Goal: Information Seeking & Learning: Learn about a topic

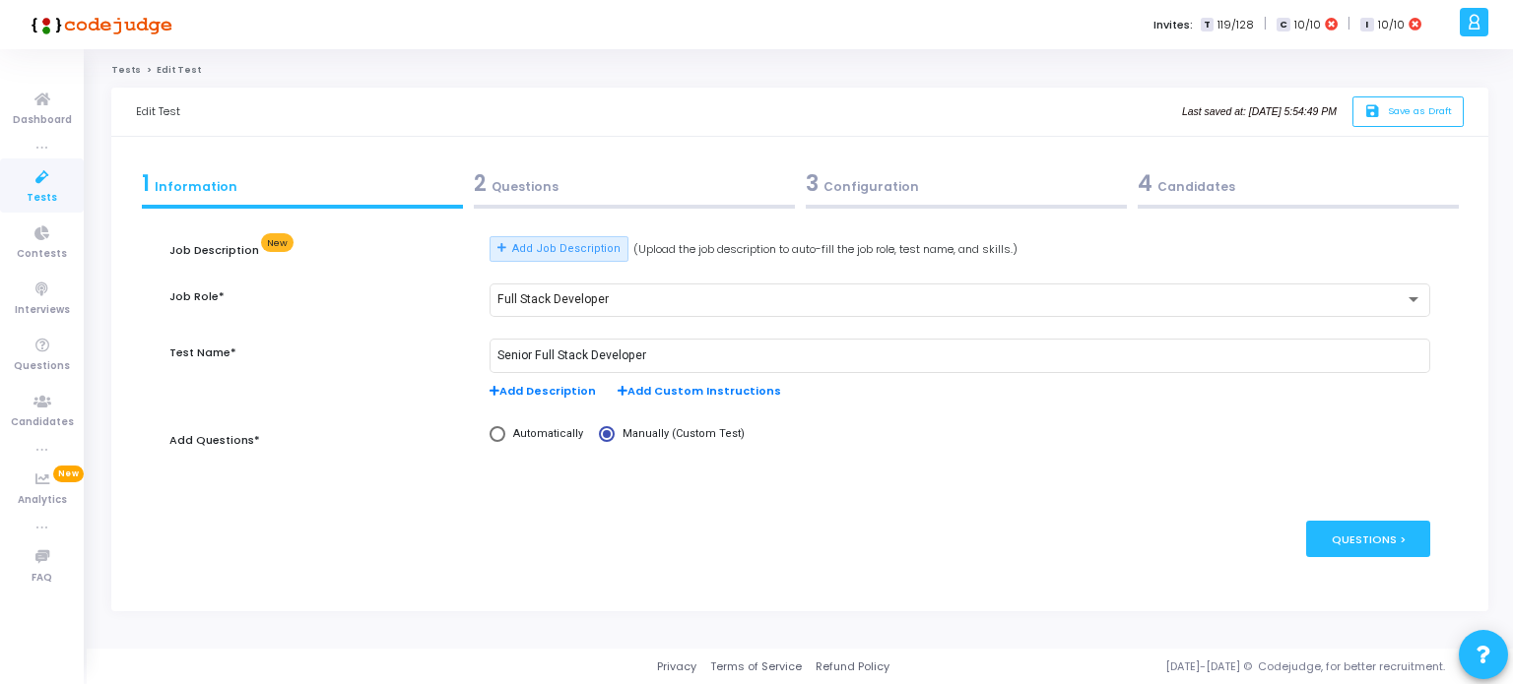
click at [496, 184] on div "2 Questions" at bounding box center [634, 183] width 321 height 32
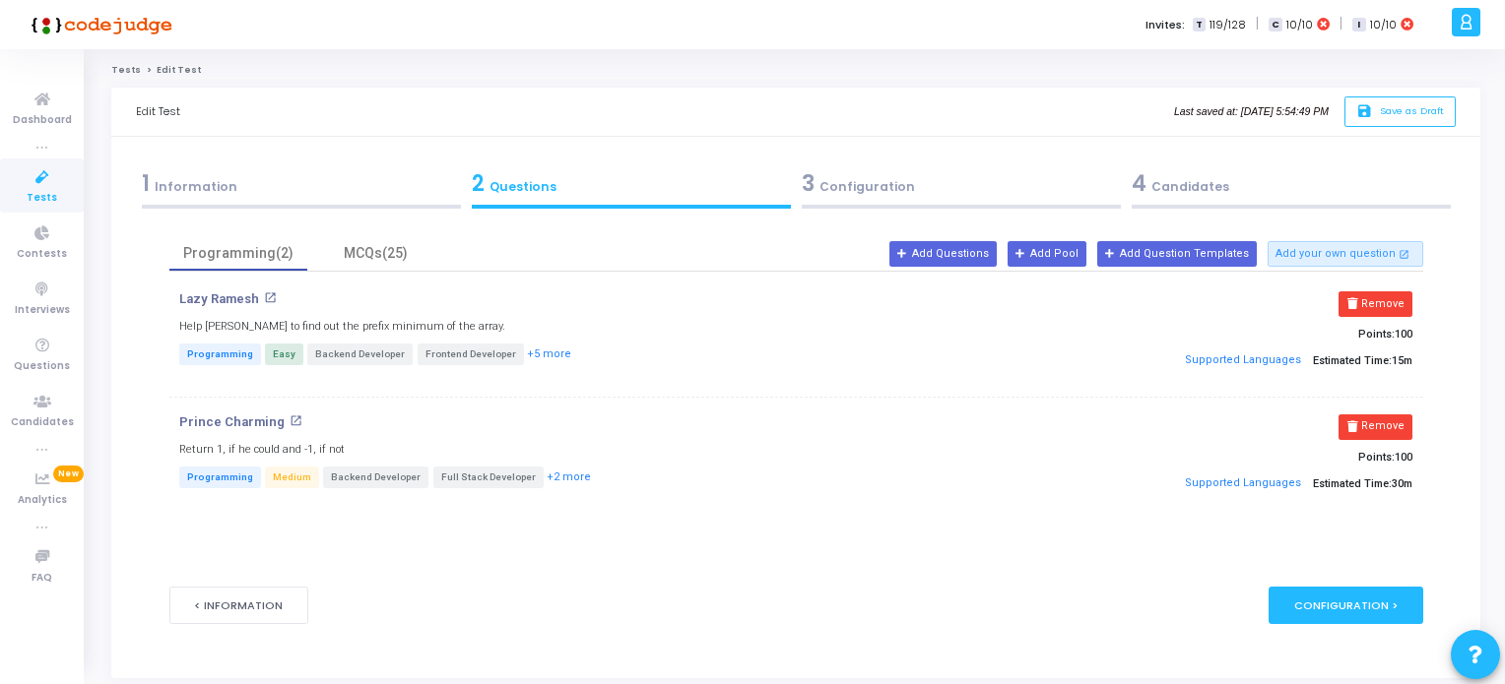
click at [268, 295] on mat-icon "open_in_new" at bounding box center [270, 297] width 13 height 13
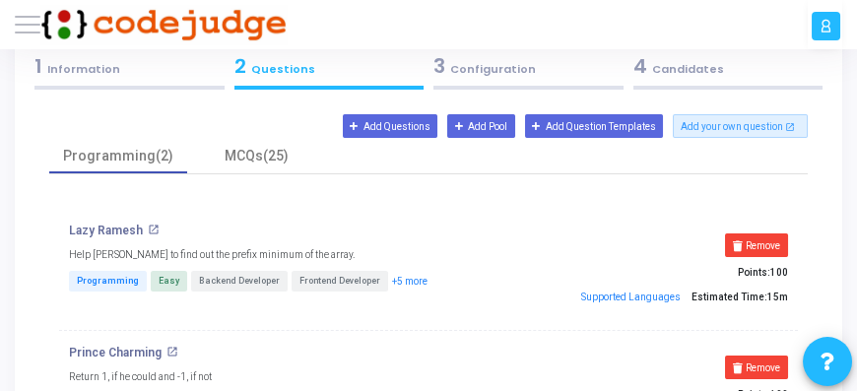
scroll to position [168, 0]
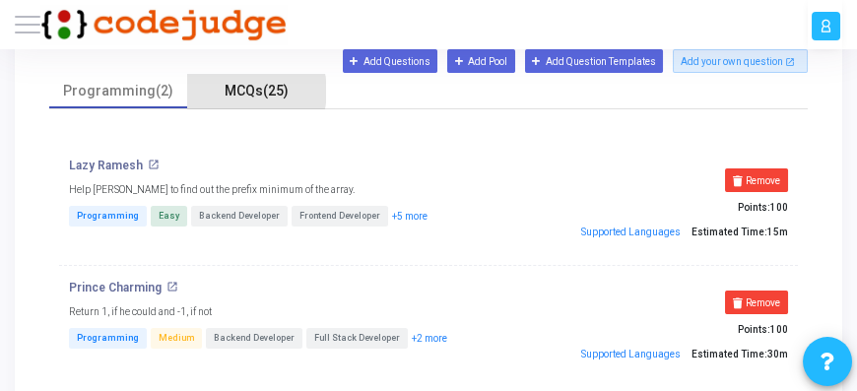
click at [252, 91] on div "MCQs(25)" at bounding box center [256, 91] width 114 height 21
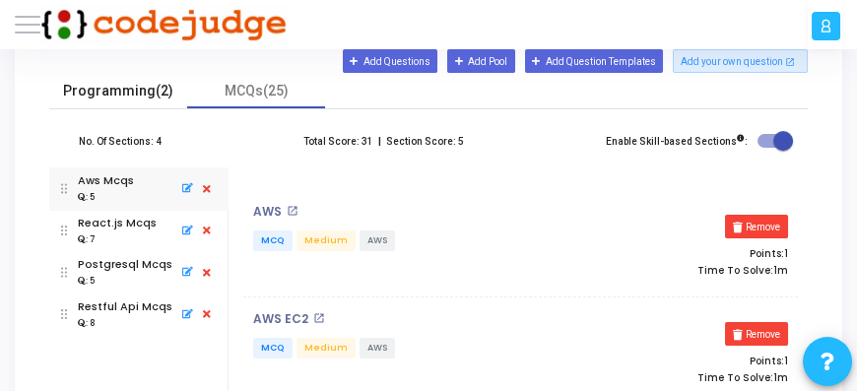
click at [104, 94] on div "Programming(2)" at bounding box center [118, 91] width 114 height 21
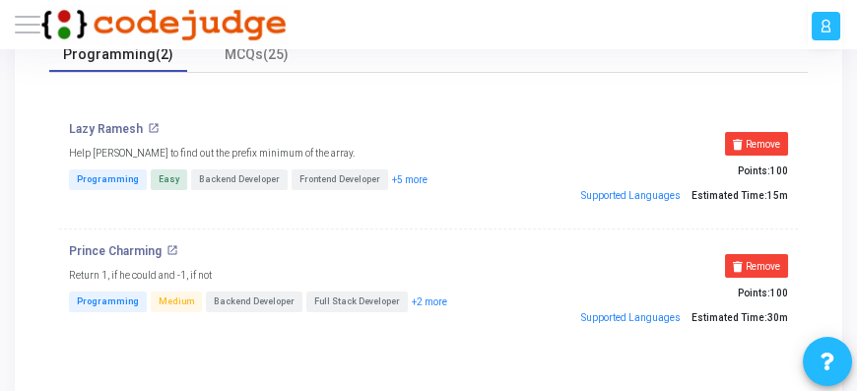
scroll to position [281, 0]
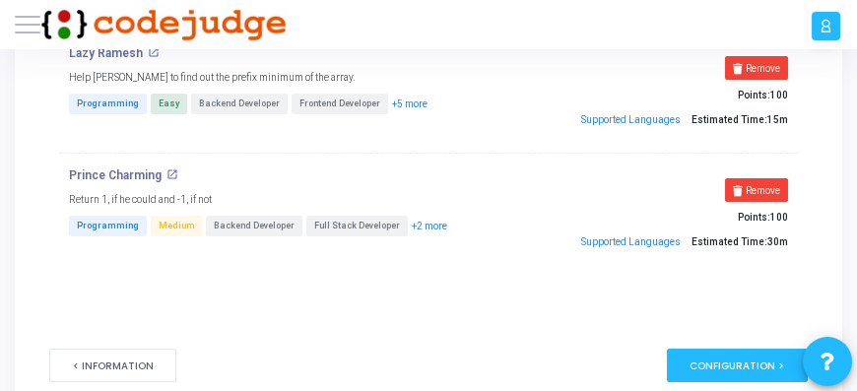
click at [167, 171] on mat-icon "open_in_new" at bounding box center [172, 174] width 12 height 12
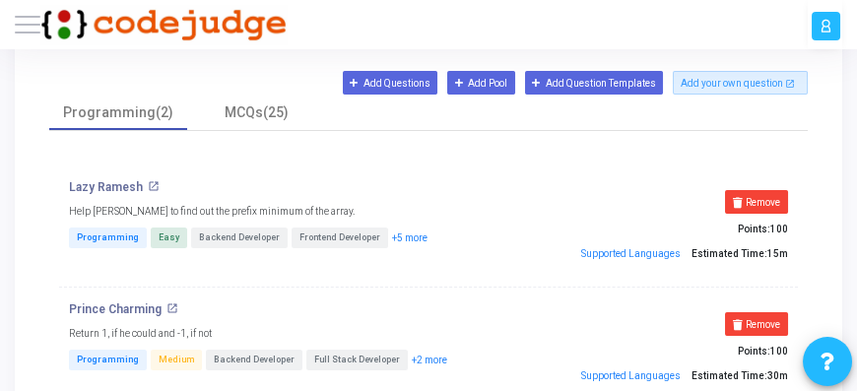
scroll to position [112, 0]
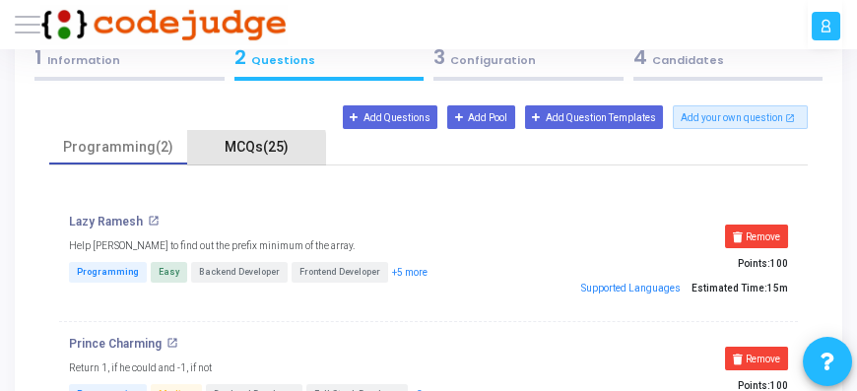
click at [247, 151] on div "MCQs(25)" at bounding box center [256, 147] width 114 height 21
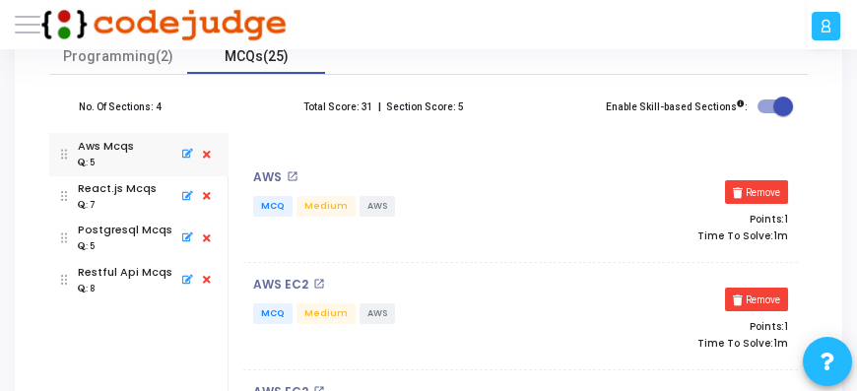
scroll to position [225, 0]
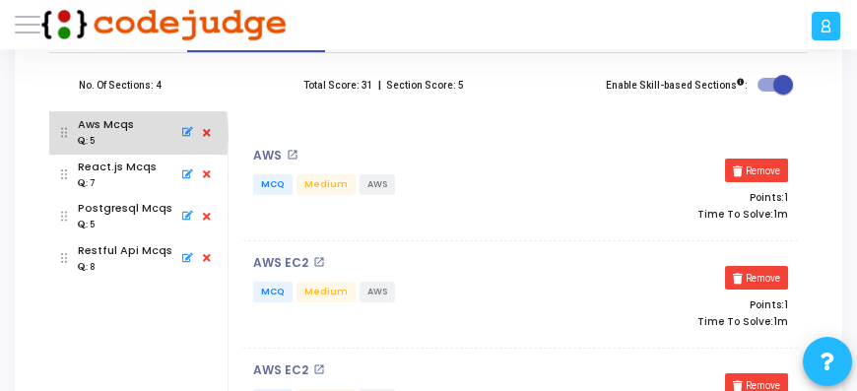
click at [66, 135] on img at bounding box center [64, 132] width 7 height 42
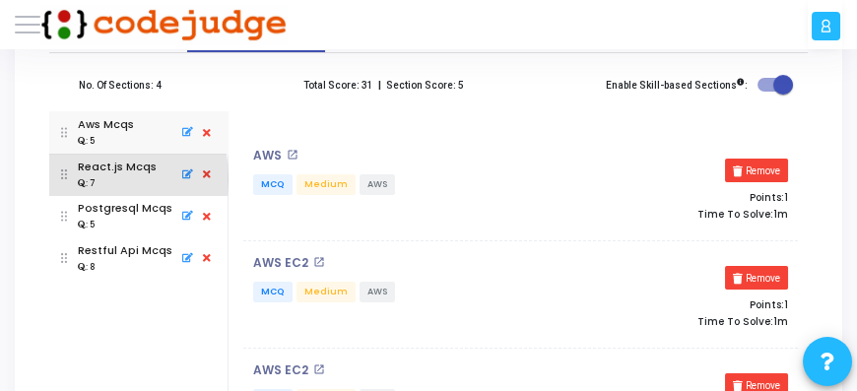
click at [63, 178] on img at bounding box center [64, 175] width 7 height 42
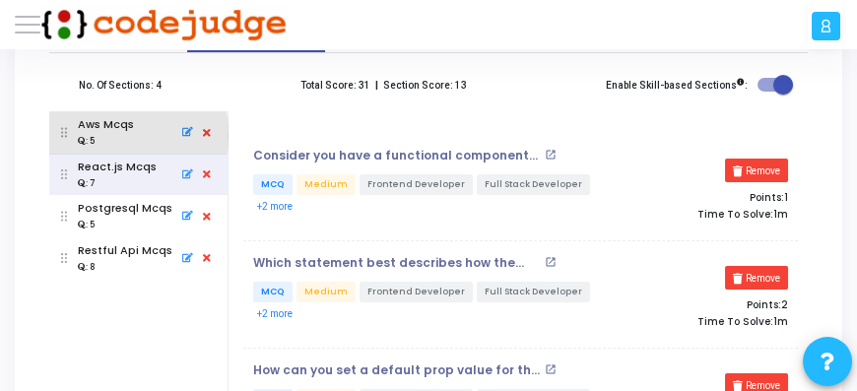
click at [65, 134] on img at bounding box center [64, 132] width 7 height 42
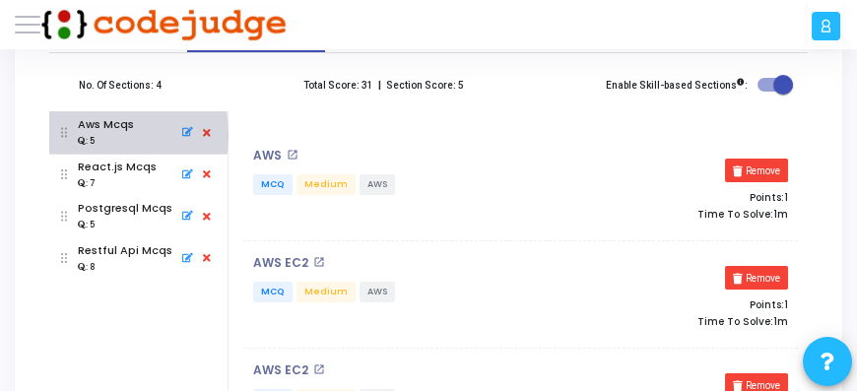
click at [65, 134] on img at bounding box center [64, 132] width 7 height 42
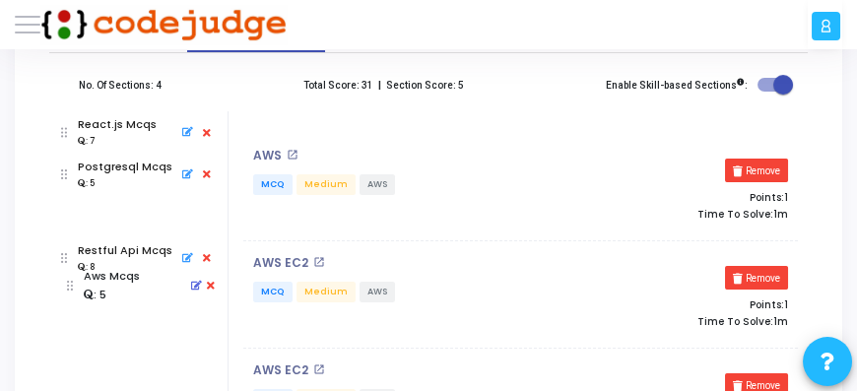
drag, startPoint x: 92, startPoint y: 133, endPoint x: 97, endPoint y: 285, distance: 151.8
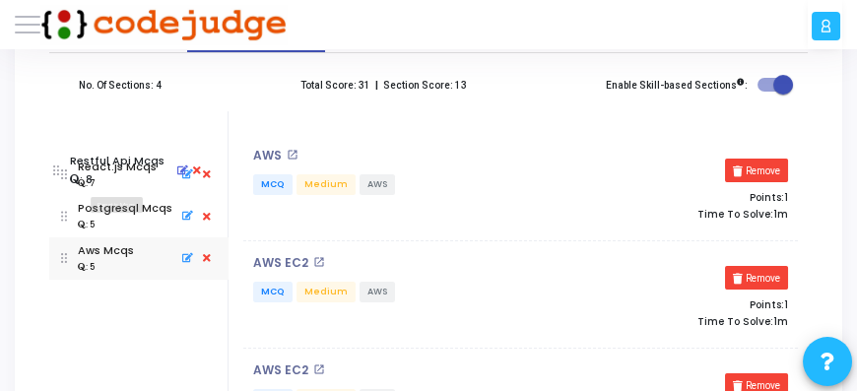
drag, startPoint x: 87, startPoint y: 209, endPoint x: 79, endPoint y: 162, distance: 46.9
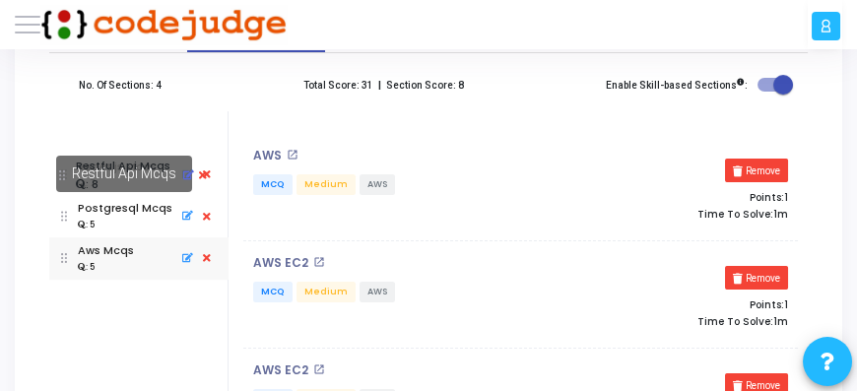
drag, startPoint x: 97, startPoint y: 130, endPoint x: 96, endPoint y: 172, distance: 42.4
drag, startPoint x: 95, startPoint y: 124, endPoint x: 85, endPoint y: 178, distance: 55.0
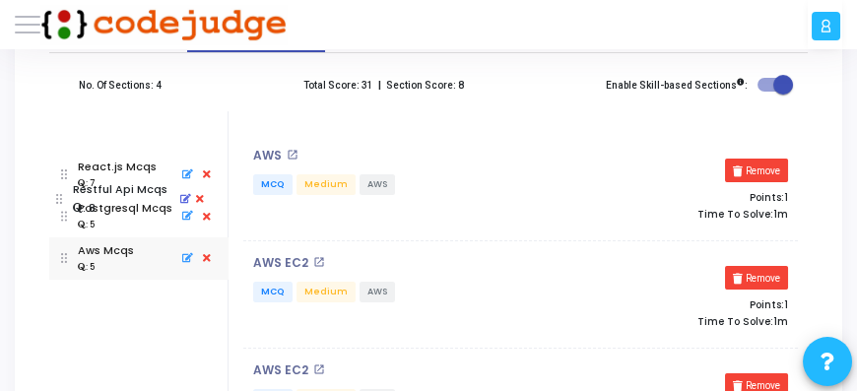
drag, startPoint x: 62, startPoint y: 126, endPoint x: 57, endPoint y: 192, distance: 66.2
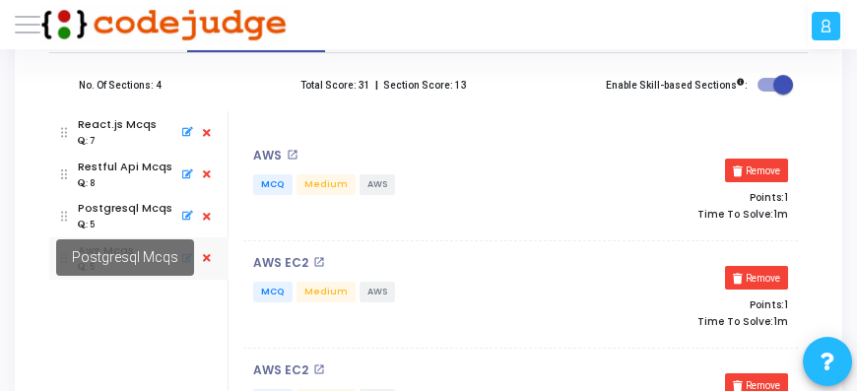
click at [106, 285] on mat-tooltip-component "Postgresql Mcqs" at bounding box center [124, 258] width 185 height 84
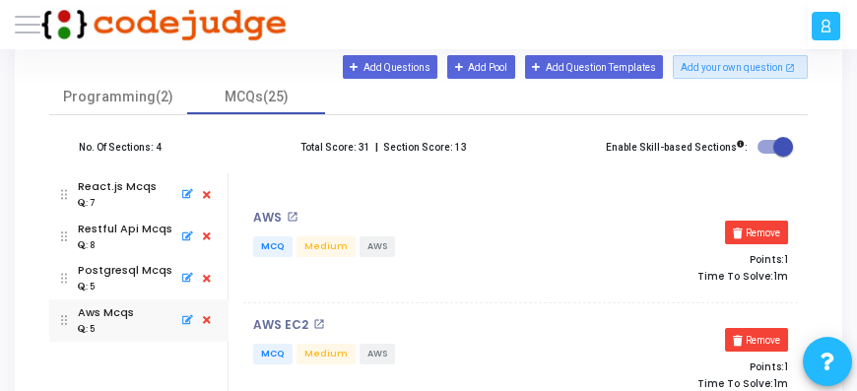
scroll to position [168, 0]
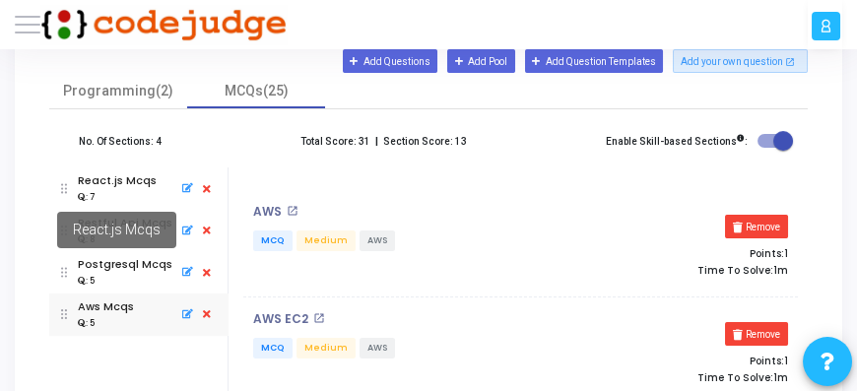
click at [123, 187] on div "React.js Mcqs" at bounding box center [117, 180] width 79 height 17
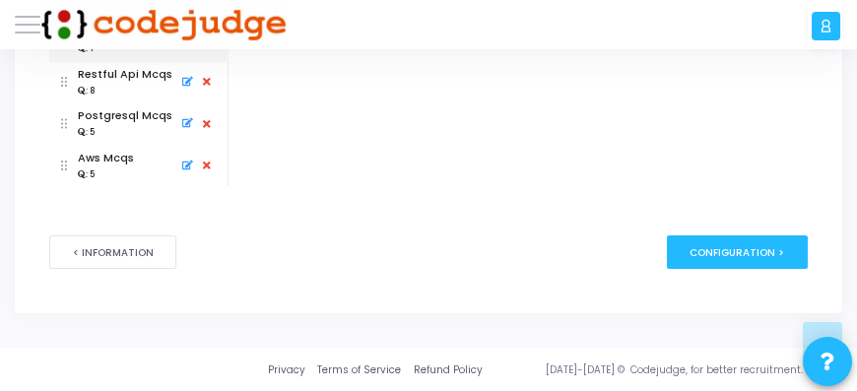
scroll to position [148, 0]
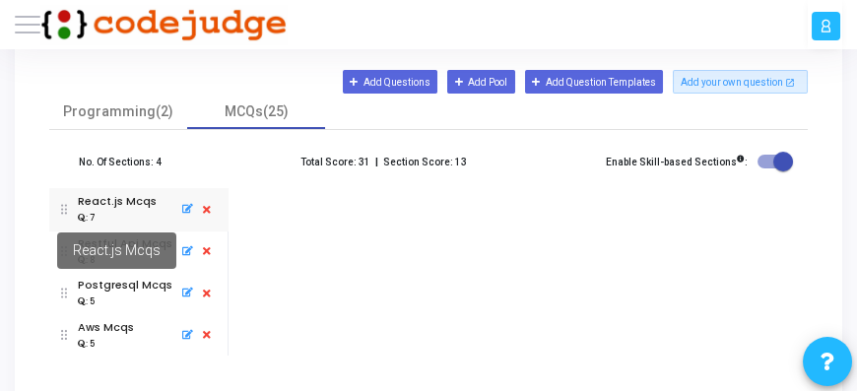
click at [99, 209] on mat-tooltip-component "React.js Mcqs" at bounding box center [116, 251] width 166 height 84
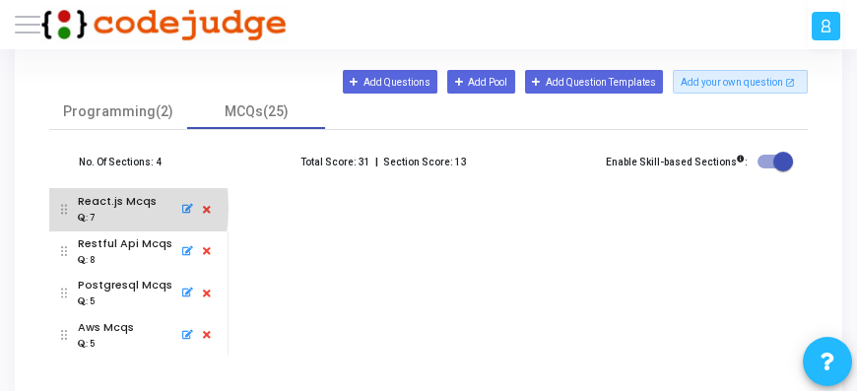
click at [66, 207] on img at bounding box center [64, 209] width 7 height 42
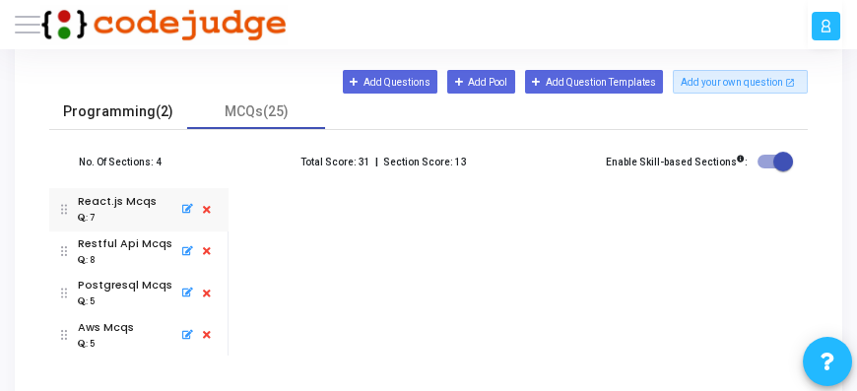
click at [112, 108] on div "Programming(2)" at bounding box center [118, 111] width 114 height 21
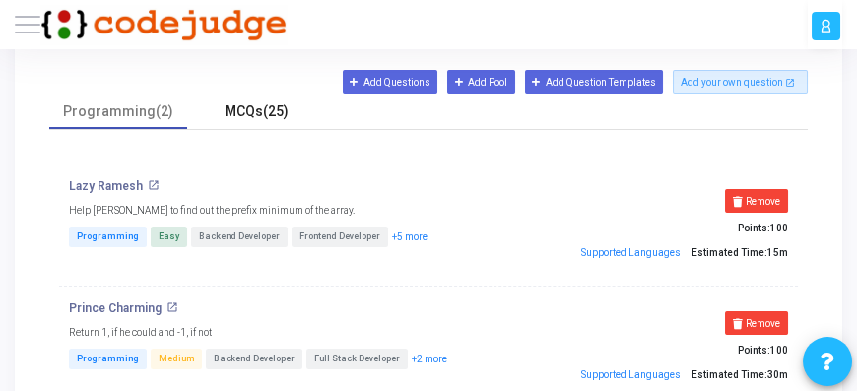
click at [240, 113] on div "MCQs(25)" at bounding box center [256, 111] width 114 height 21
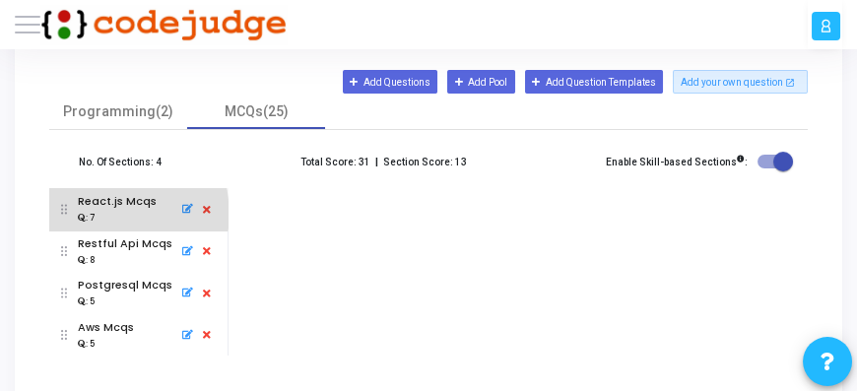
click at [109, 212] on div ": 7" at bounding box center [117, 218] width 79 height 16
click at [187, 210] on icon at bounding box center [185, 209] width 16 height 20
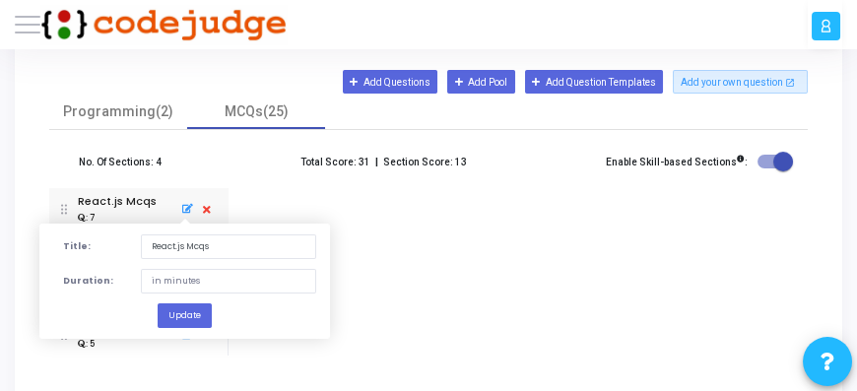
click at [420, 215] on mat-tab-body at bounding box center [517, 271] width 580 height 167
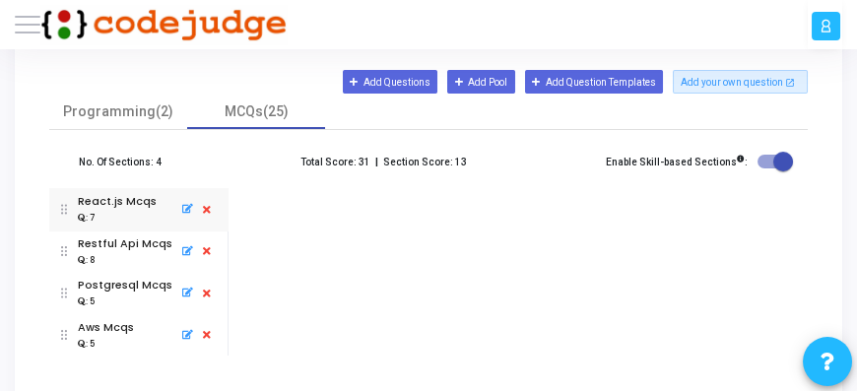
scroll to position [317, 0]
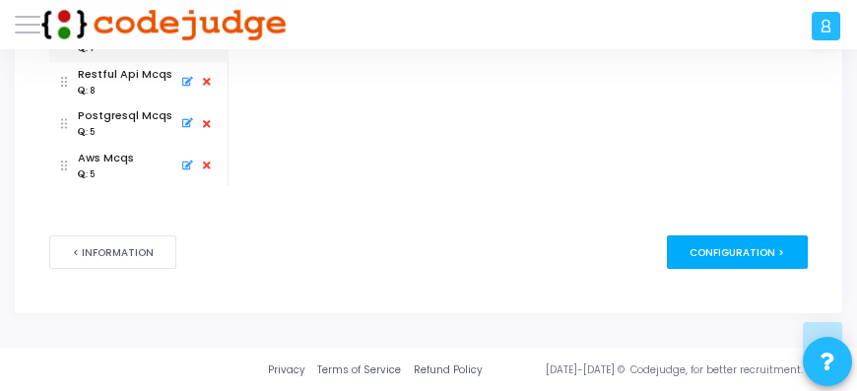
click at [760, 250] on div "Configuration >" at bounding box center [737, 251] width 141 height 33
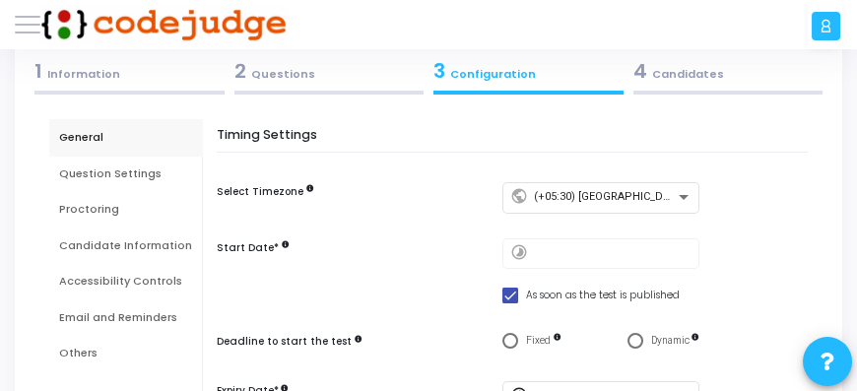
scroll to position [0, 0]
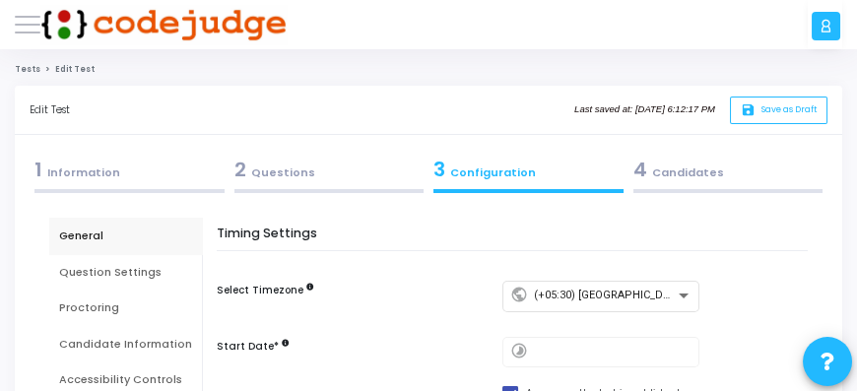
click at [279, 173] on div "2 Questions" at bounding box center [329, 170] width 190 height 30
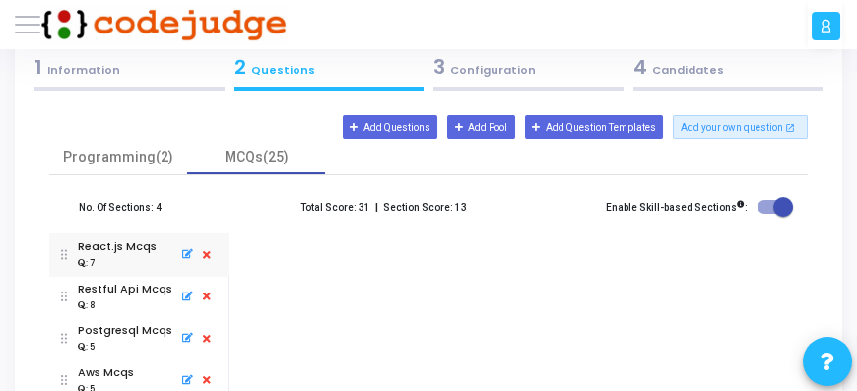
scroll to position [168, 0]
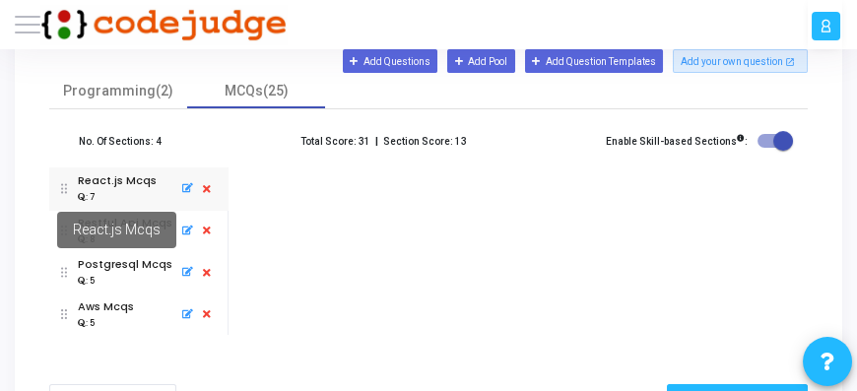
click at [64, 189] on mat-tooltip-component "React.js Mcqs" at bounding box center [116, 230] width 166 height 84
click at [97, 192] on mat-tooltip-component "React.js Mcqs" at bounding box center [116, 230] width 166 height 84
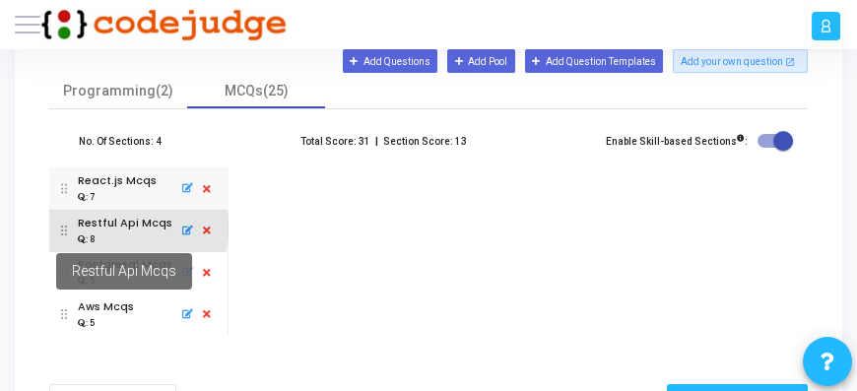
click at [103, 227] on div "Restful Api Mcqs" at bounding box center [125, 223] width 95 height 17
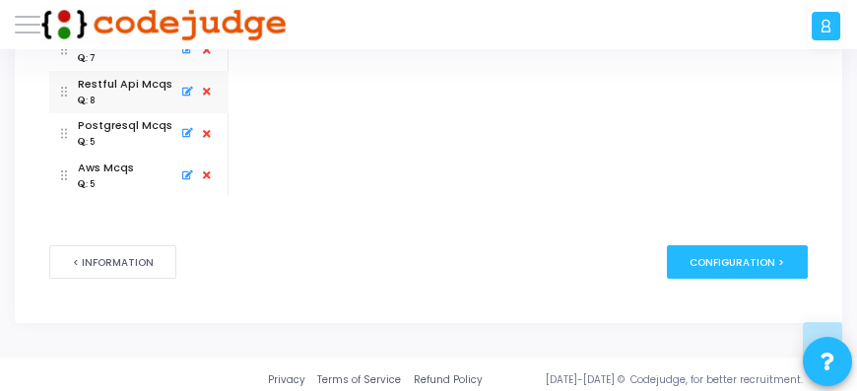
scroll to position [317, 0]
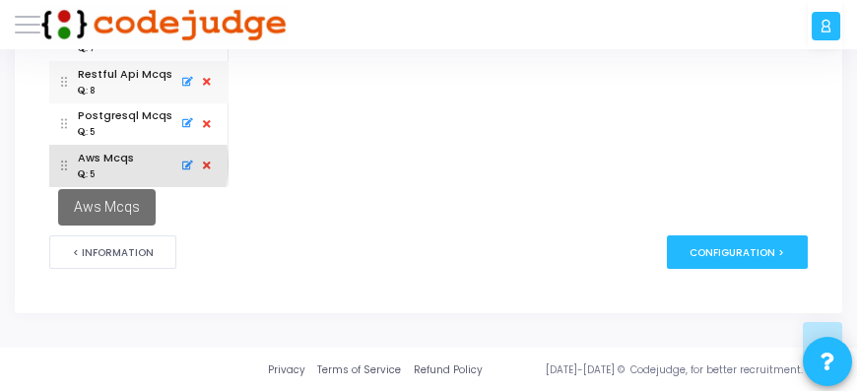
click at [107, 163] on div "Aws Mcqs" at bounding box center [106, 158] width 56 height 17
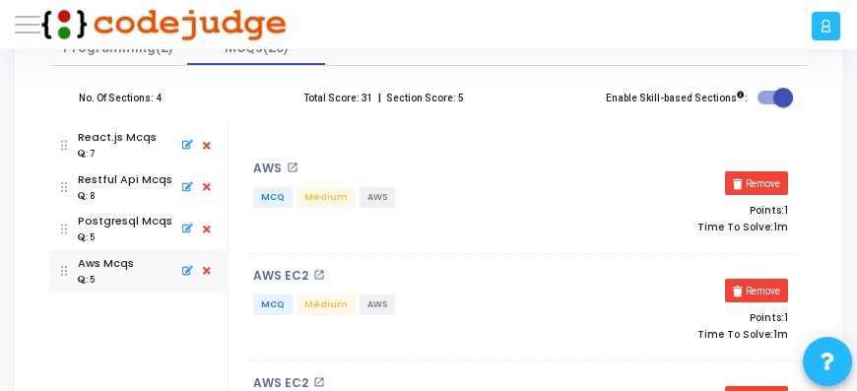
scroll to position [205, 0]
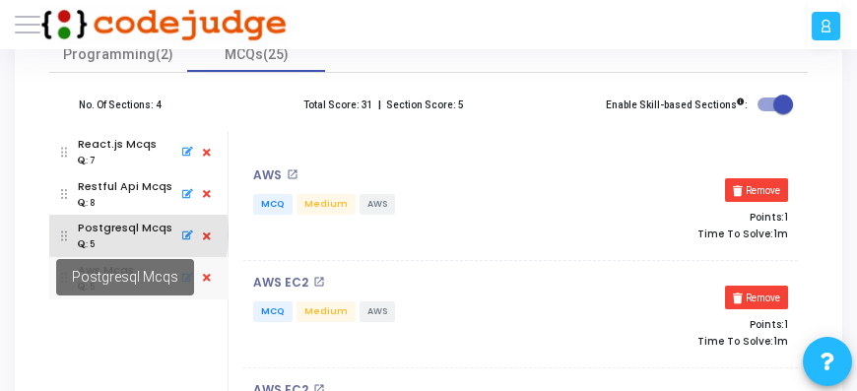
click at [90, 233] on div "Postgresql Mcqs" at bounding box center [125, 228] width 95 height 17
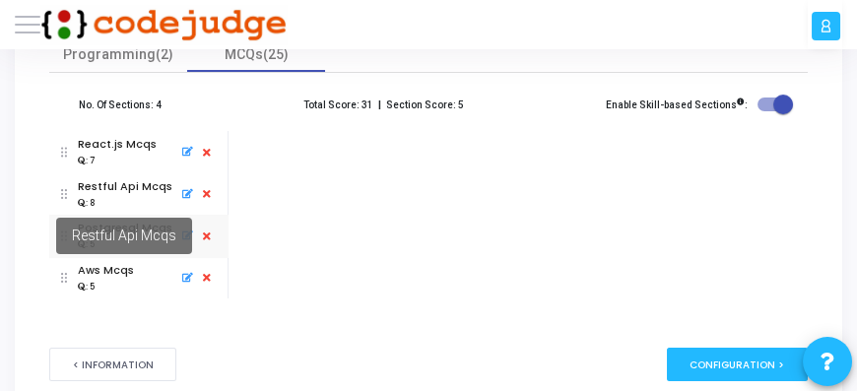
click at [96, 196] on mat-tooltip-component "Restful Api Mcqs" at bounding box center [123, 236] width 183 height 84
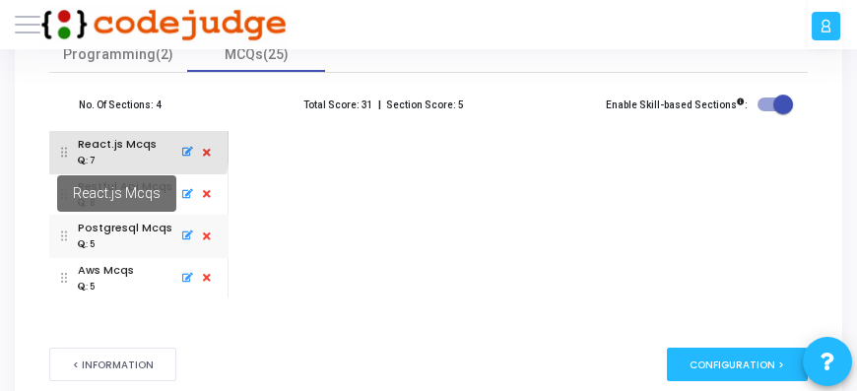
click at [102, 147] on div "React.js Mcqs" at bounding box center [117, 144] width 79 height 17
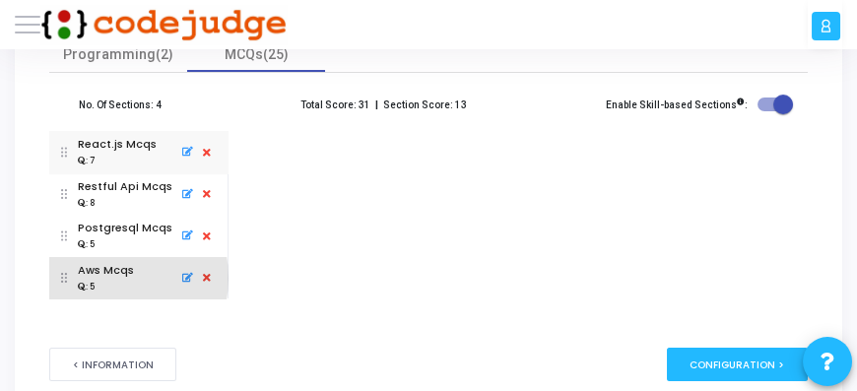
click at [94, 278] on div ": 5" at bounding box center [106, 286] width 56 height 16
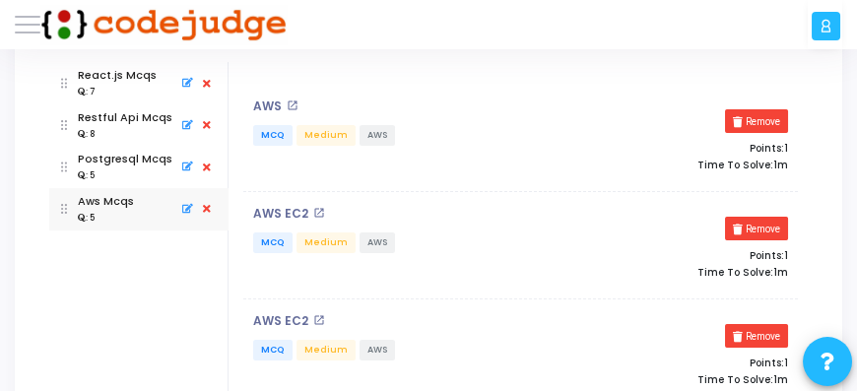
scroll to position [280, 0]
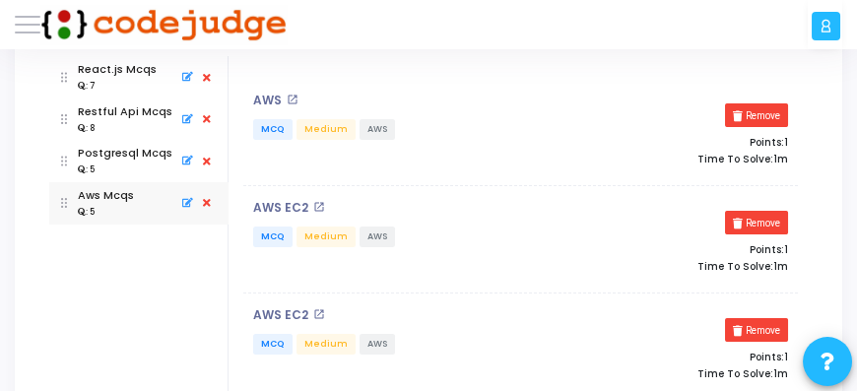
click at [290, 97] on mat-icon "open_in_new" at bounding box center [293, 100] width 12 height 12
click at [315, 204] on mat-icon "open_in_new" at bounding box center [319, 207] width 12 height 12
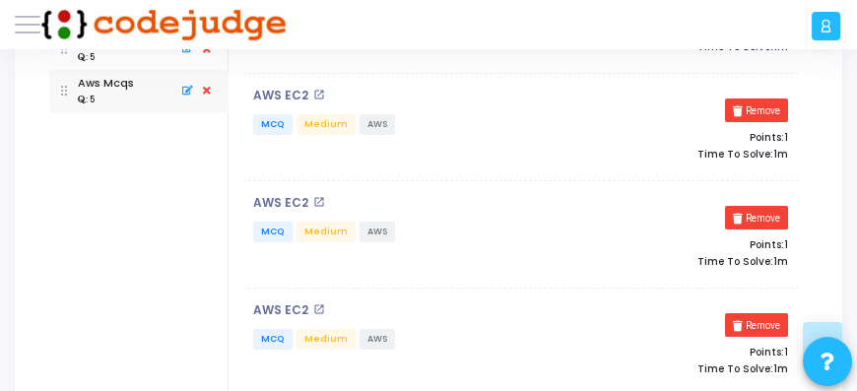
click at [315, 199] on mat-icon "open_in_new" at bounding box center [319, 202] width 12 height 12
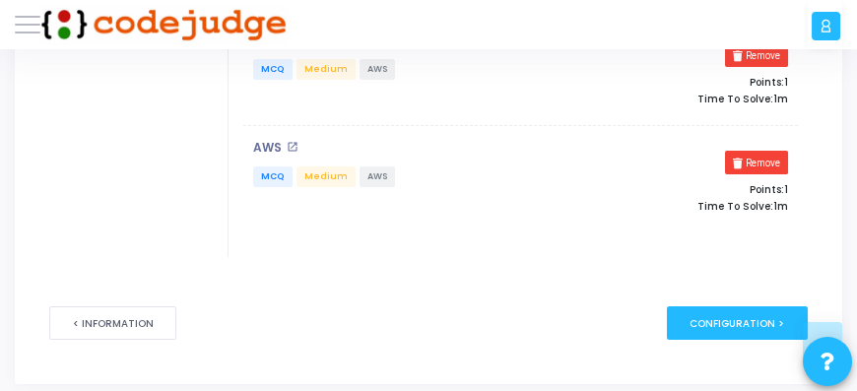
scroll to position [561, 0]
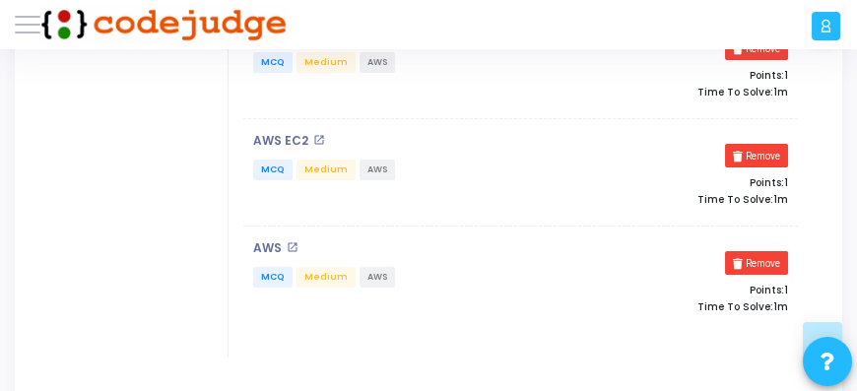
click at [290, 246] on mat-icon "open_in_new" at bounding box center [293, 247] width 12 height 12
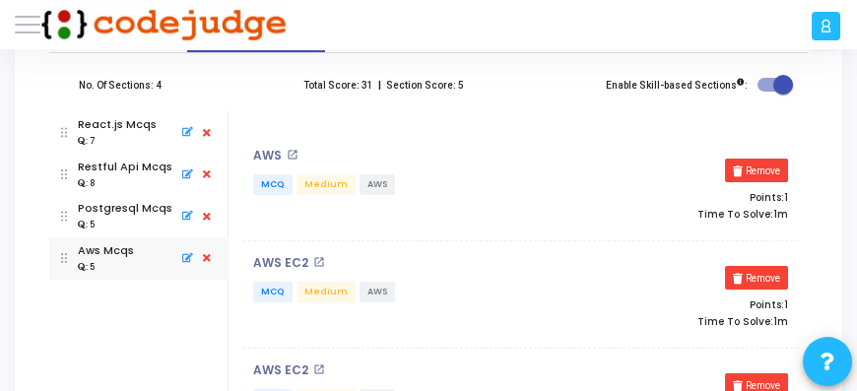
scroll to position [224, 0]
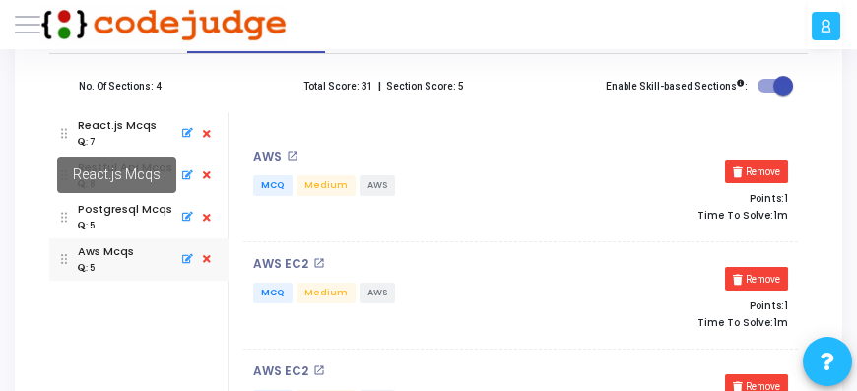
click at [111, 133] on mat-tooltip-component "React.js Mcqs" at bounding box center [116, 175] width 166 height 84
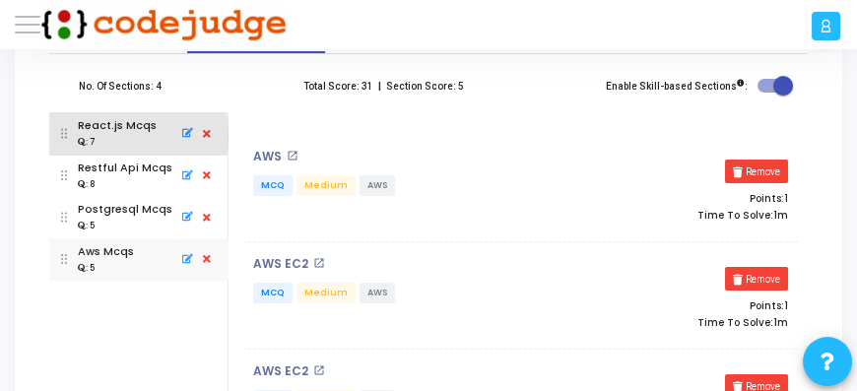
click at [65, 136] on img at bounding box center [64, 133] width 7 height 42
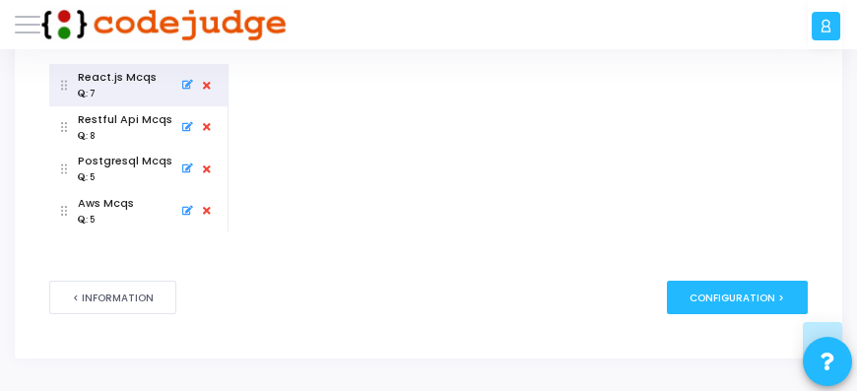
scroll to position [205, 0]
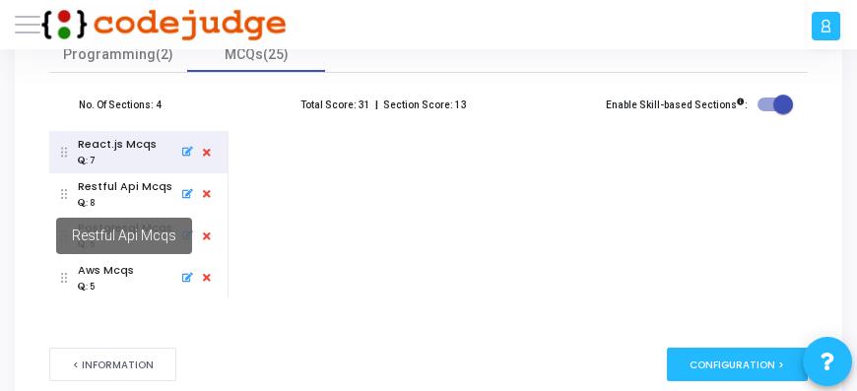
click at [112, 192] on div "Restful Api Mcqs" at bounding box center [125, 186] width 95 height 17
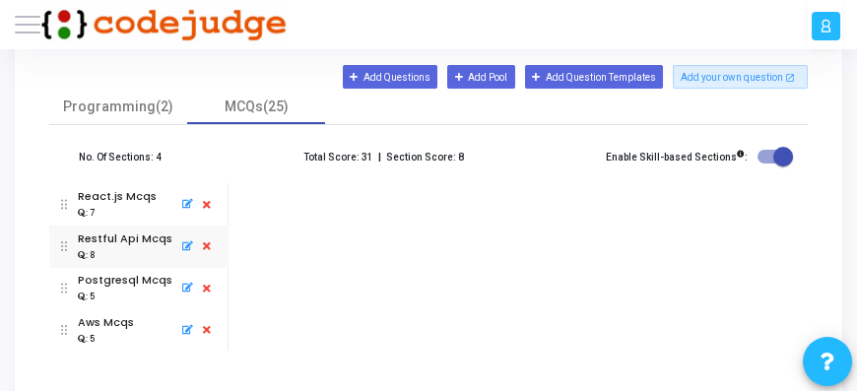
scroll to position [148, 0]
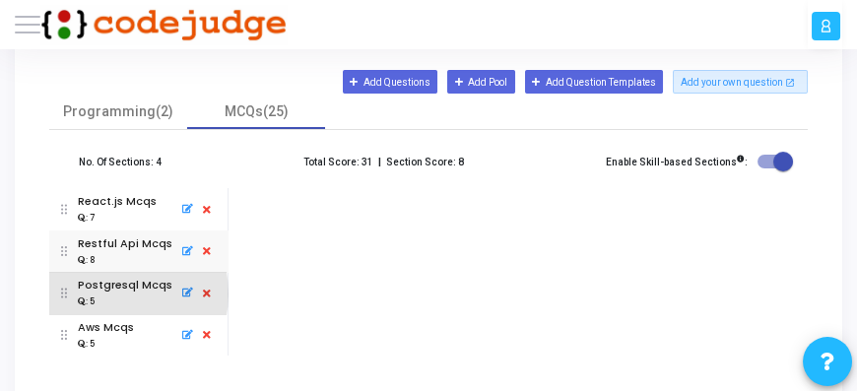
click at [102, 293] on div ": 5" at bounding box center [125, 301] width 95 height 16
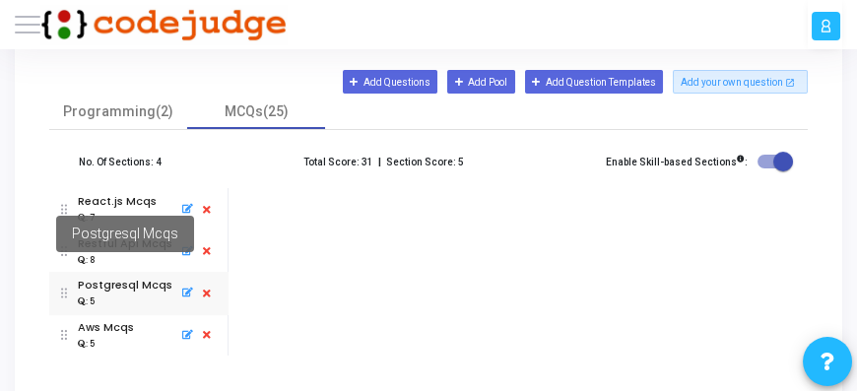
click at [103, 248] on div "Postgresql Mcqs" at bounding box center [125, 234] width 138 height 36
click at [103, 199] on mat-tooltip-component "Postgresql Mcqs" at bounding box center [124, 234] width 185 height 84
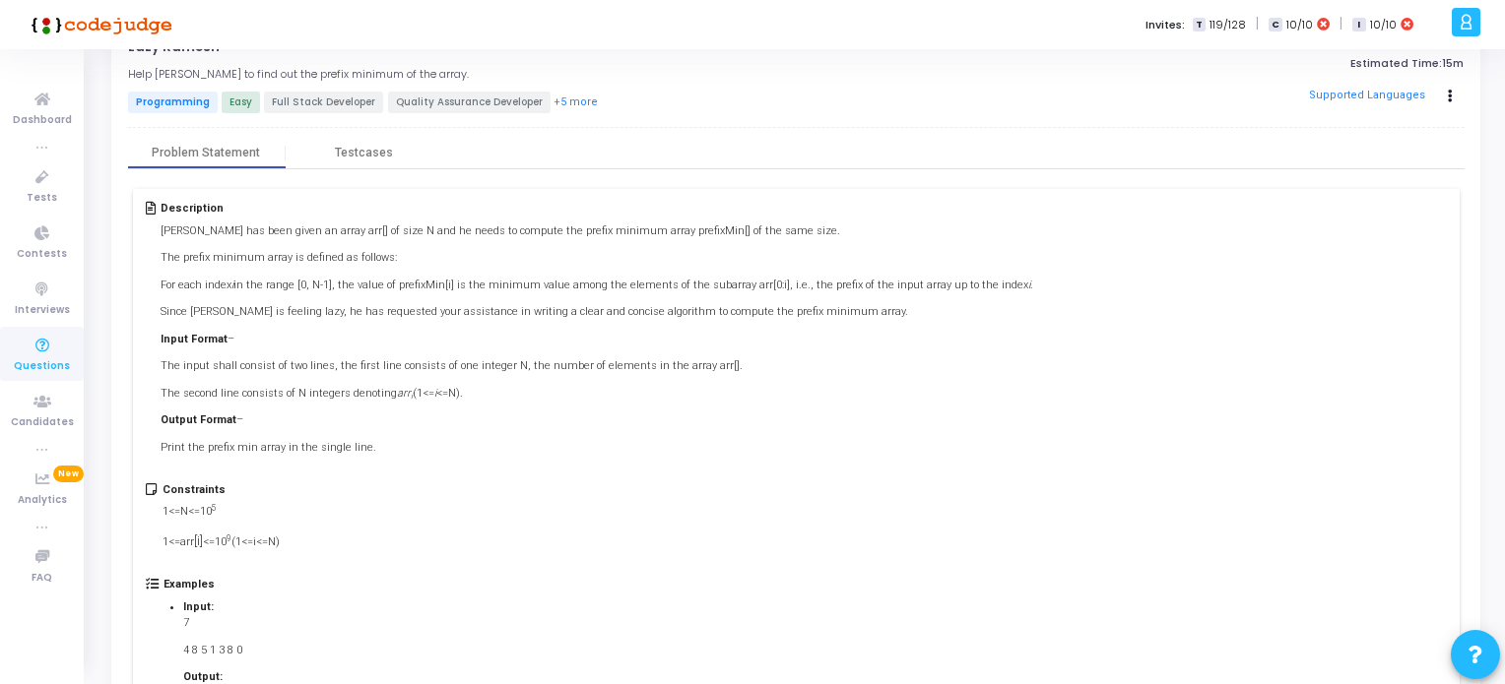
scroll to position [98, 0]
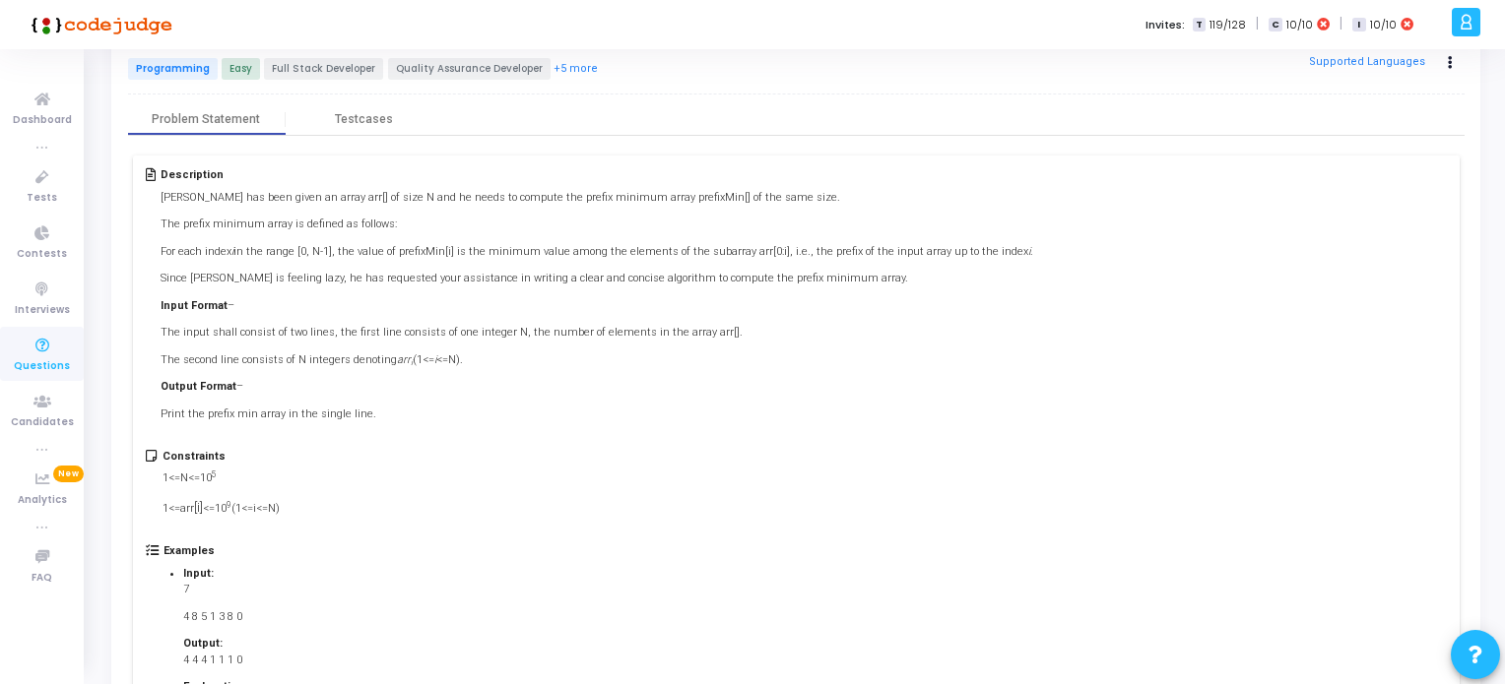
drag, startPoint x: 930, startPoint y: 229, endPoint x: 857, endPoint y: 354, distance: 143.9
click at [857, 354] on p "The second line consists of N integers denoting arr i (1<= i <=N)." at bounding box center [597, 361] width 872 height 17
click at [858, 354] on p "The second line consists of N integers denoting arr i (1<= i <=N)." at bounding box center [597, 361] width 872 height 17
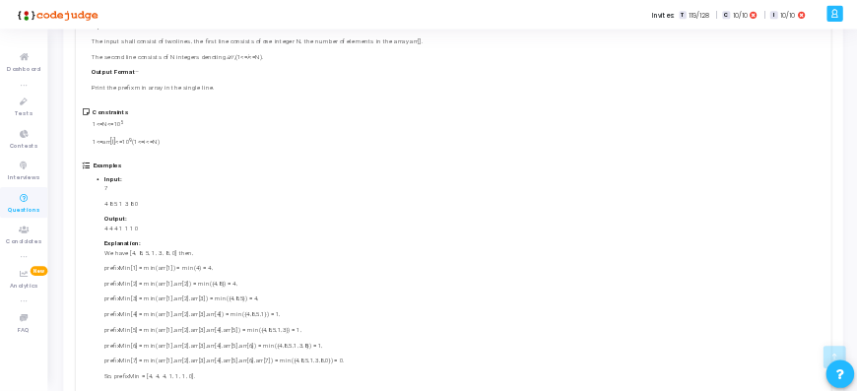
scroll to position [394, 0]
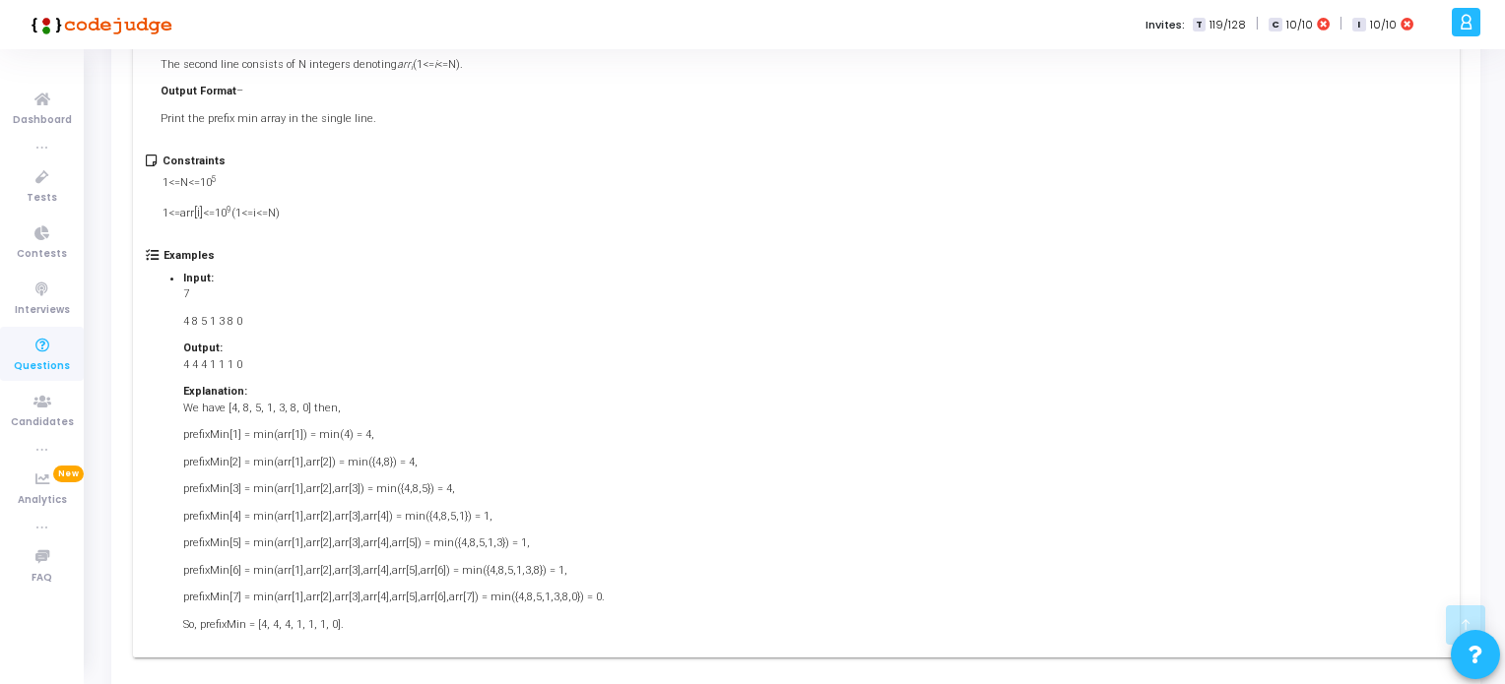
drag, startPoint x: 609, startPoint y: 247, endPoint x: 1123, endPoint y: 331, distance: 520.8
click at [1123, 331] on div "Examples Input: 7 4 8 5 1 3 8 0 Output: 4 4 4 1 1 1 0 Explanation: We have [4, …" at bounding box center [796, 446] width 1300 height 395
click at [625, 224] on div "Constraints 1<=N<=10 5 1<=arr [i] <=10 9 (1<=i<=N)" at bounding box center [796, 202] width 1300 height 95
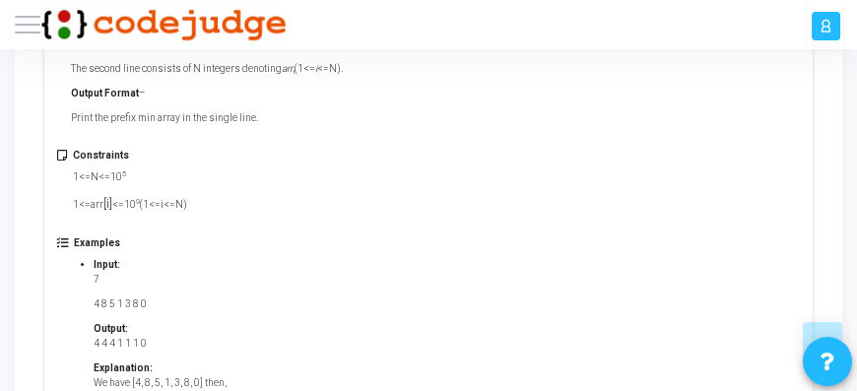
drag, startPoint x: 23, startPoint y: 15, endPoint x: 612, endPoint y: 179, distance: 611.4
click at [612, 179] on div "Constraints 1<=N<=10 5 1<=arr [i] <=10 9 (1<=i<=N)" at bounding box center [428, 194] width 743 height 88
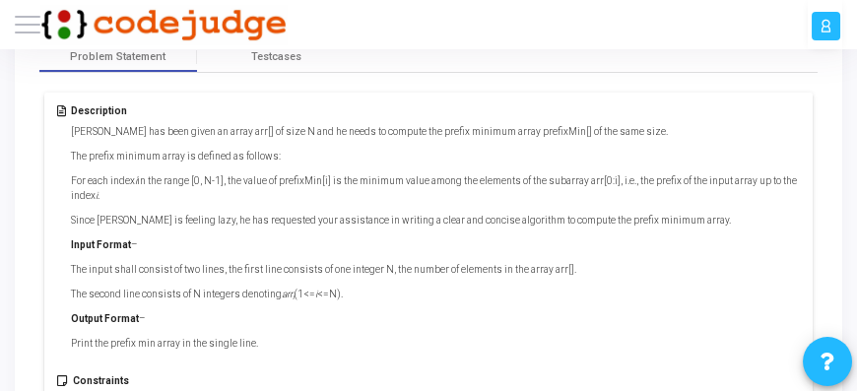
scroll to position [0, 0]
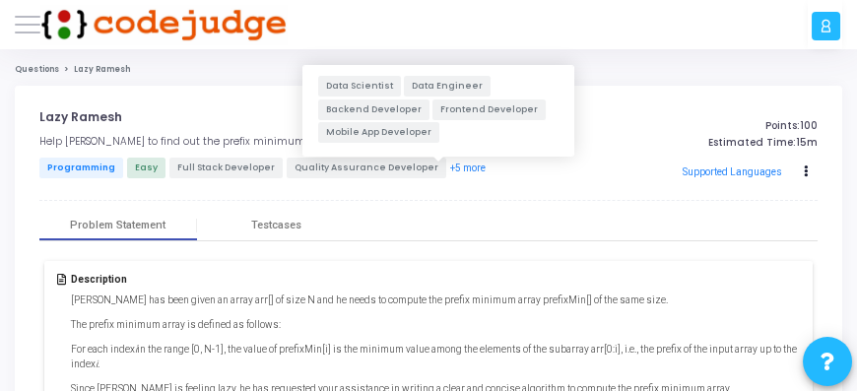
click at [449, 167] on button "+5 more" at bounding box center [467, 168] width 37 height 17
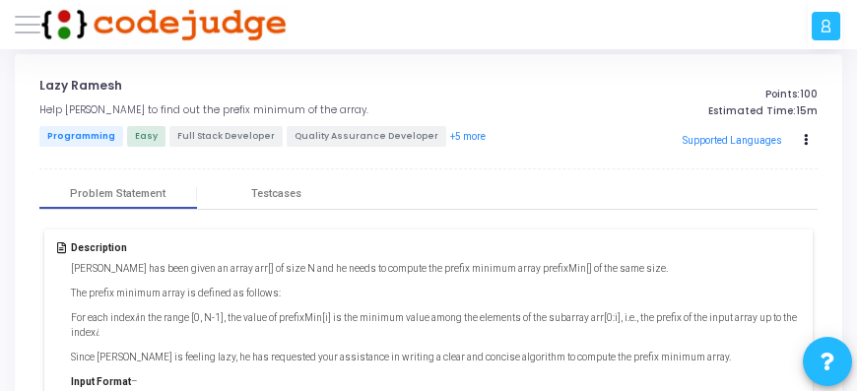
scroll to position [56, 0]
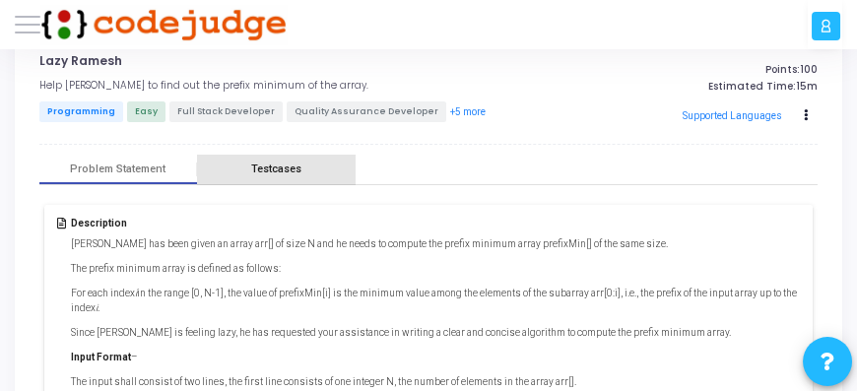
click at [278, 166] on div "Testcases" at bounding box center [276, 168] width 50 height 13
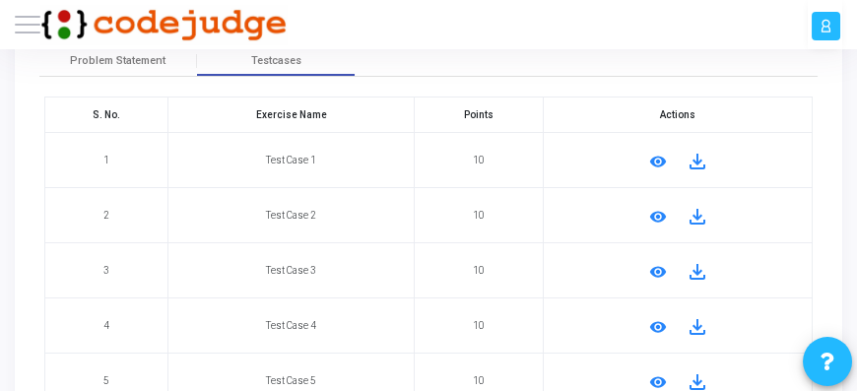
scroll to position [225, 0]
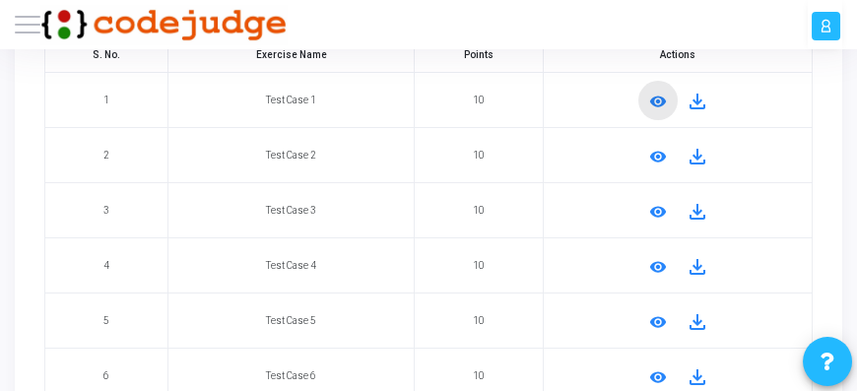
click at [653, 97] on mat-icon "remove_red_eye" at bounding box center [658, 102] width 24 height 24
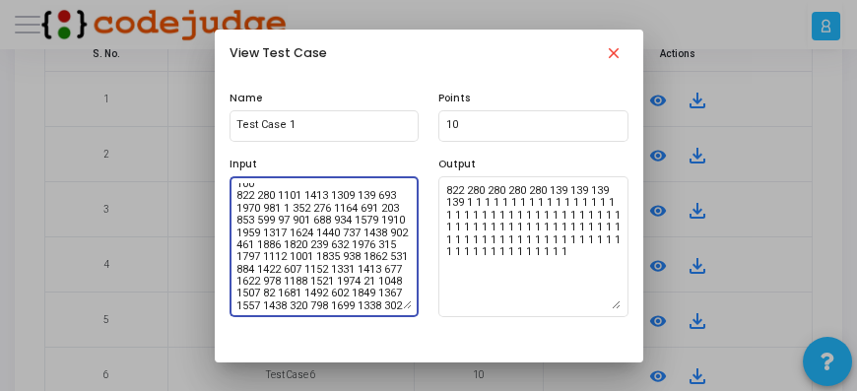
scroll to position [0, 0]
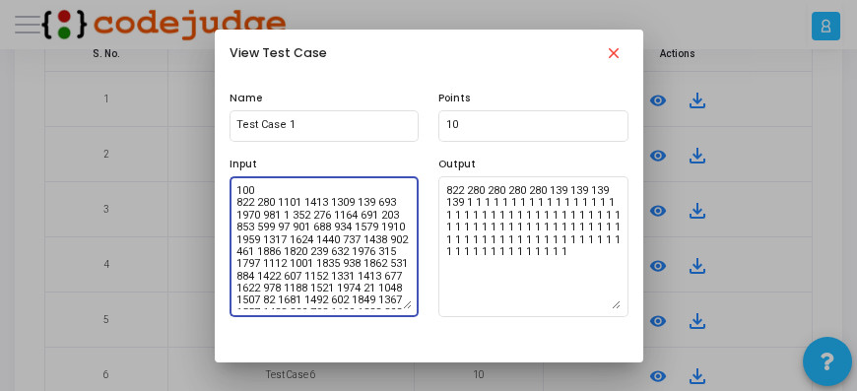
click at [615, 47] on mat-icon "close" at bounding box center [614, 56] width 24 height 24
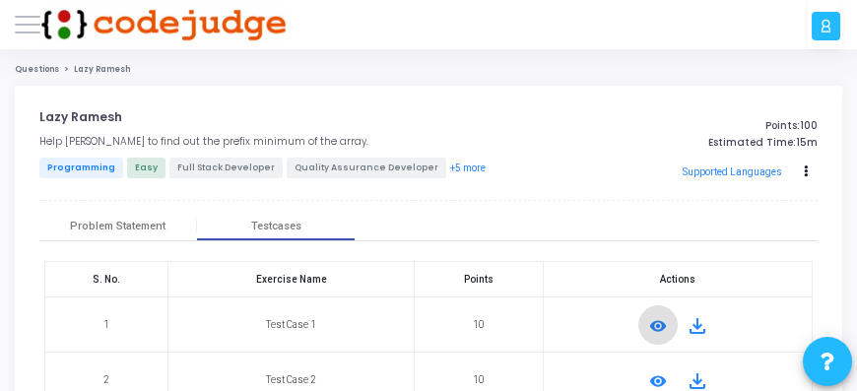
scroll to position [225, 0]
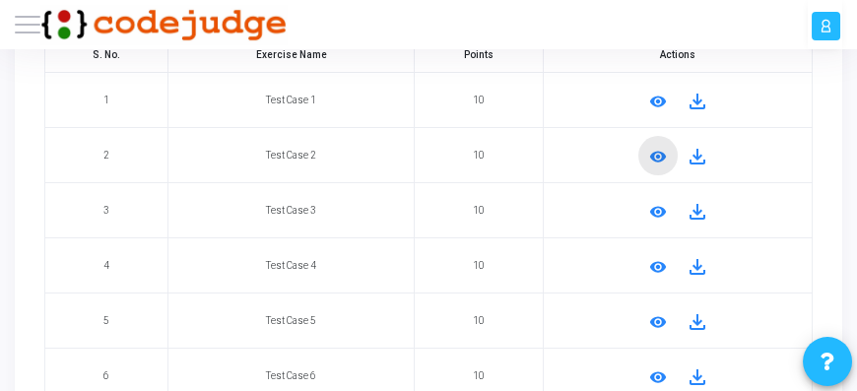
click at [656, 152] on mat-icon "remove_red_eye" at bounding box center [658, 157] width 24 height 24
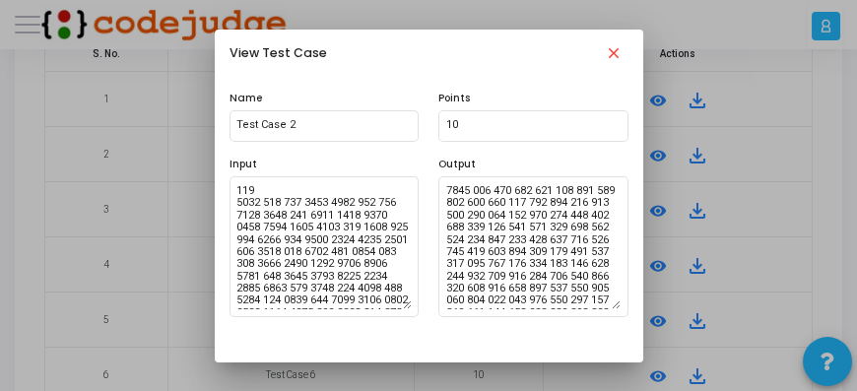
click at [614, 56] on mat-icon "close" at bounding box center [614, 56] width 24 height 24
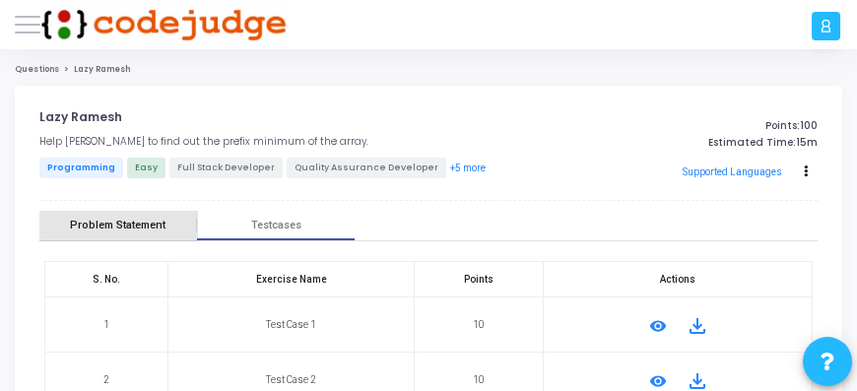
click at [134, 227] on div "Problem Statement" at bounding box center [118, 225] width 96 height 13
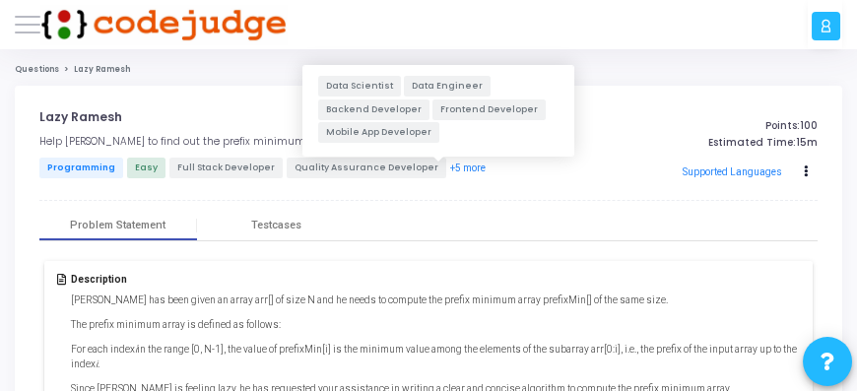
click at [449, 166] on button "+5 more" at bounding box center [467, 168] width 37 height 17
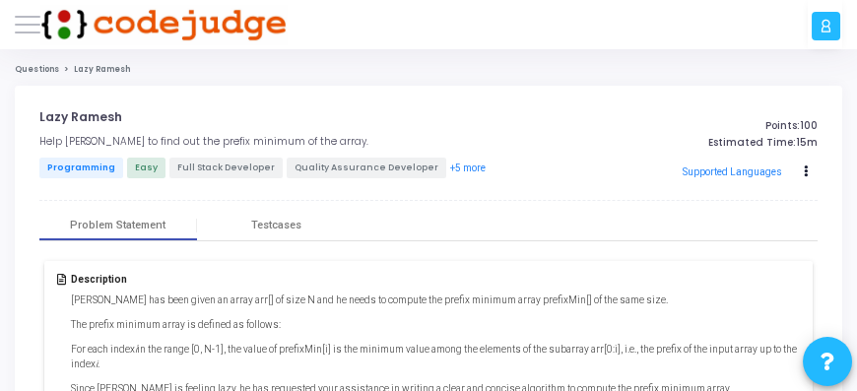
click at [716, 192] on div "Lazy Ramesh open_in_new Help Ramesh to find out the prefix minimum of the array…" at bounding box center [428, 155] width 778 height 91
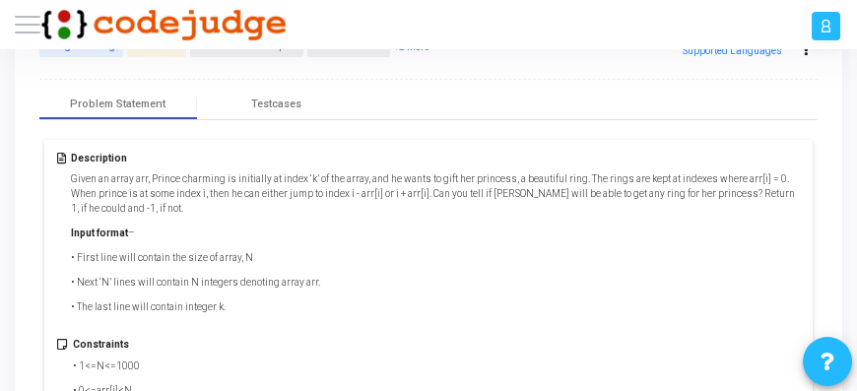
scroll to position [168, 0]
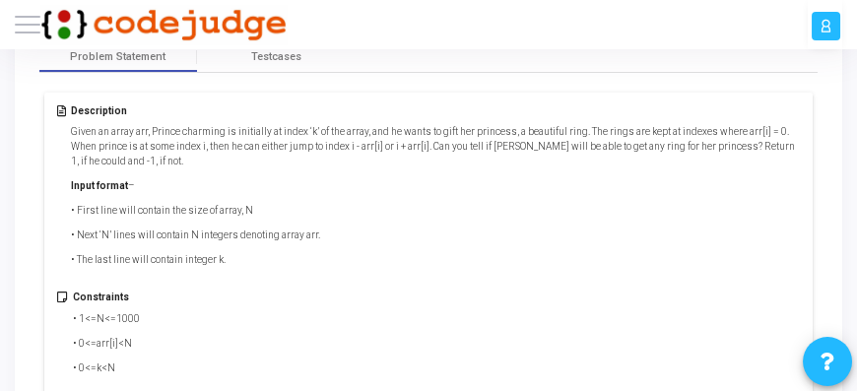
click at [465, 125] on p "Given an array arr, Prince charming is initially at index ‘k’ of the array, and…" at bounding box center [436, 146] width 730 height 44
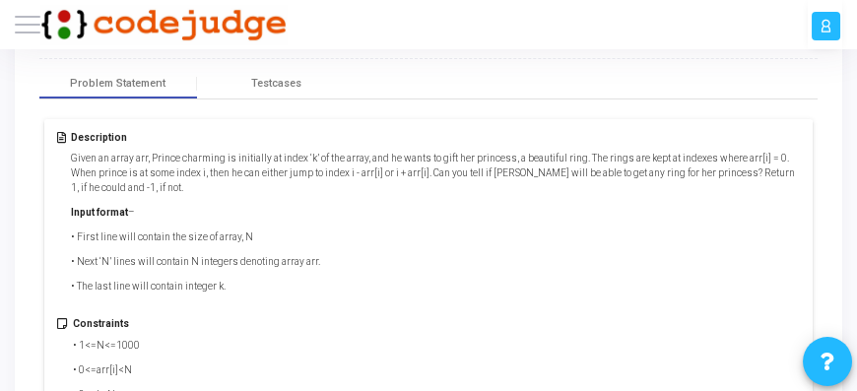
scroll to position [0, 0]
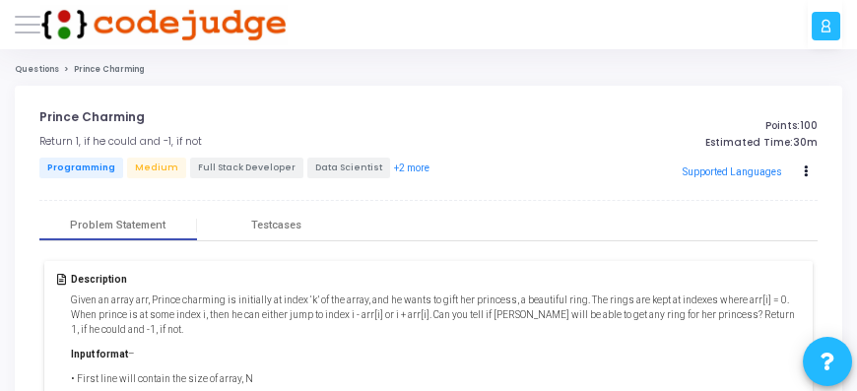
drag, startPoint x: 642, startPoint y: 0, endPoint x: 655, endPoint y: 108, distance: 109.1
click at [676, 122] on p "Points: 100" at bounding box center [692, 126] width 249 height 12
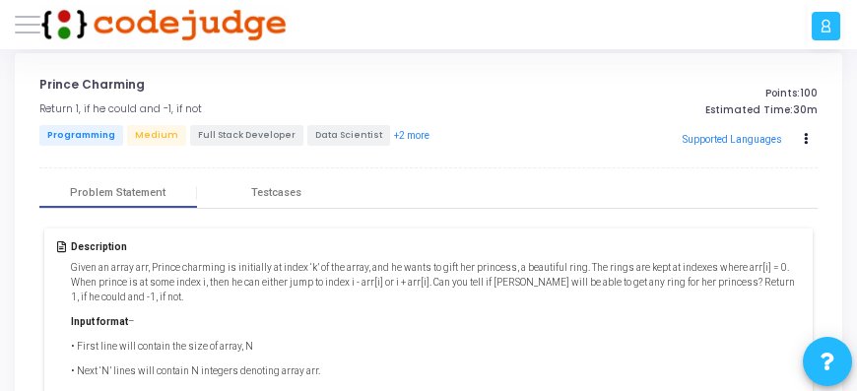
scroll to position [56, 0]
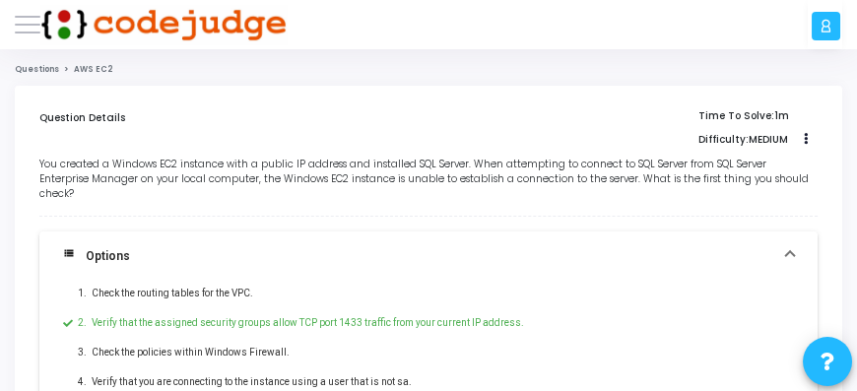
click at [440, 74] on ol "Questions AWS EC2" at bounding box center [428, 70] width 827 height 12
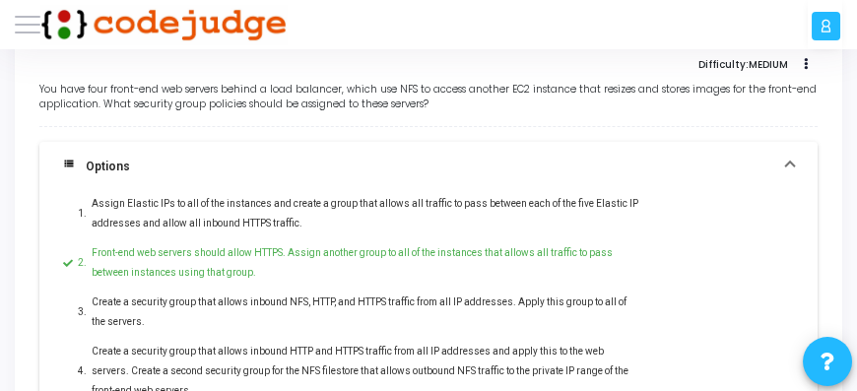
scroll to position [56, 0]
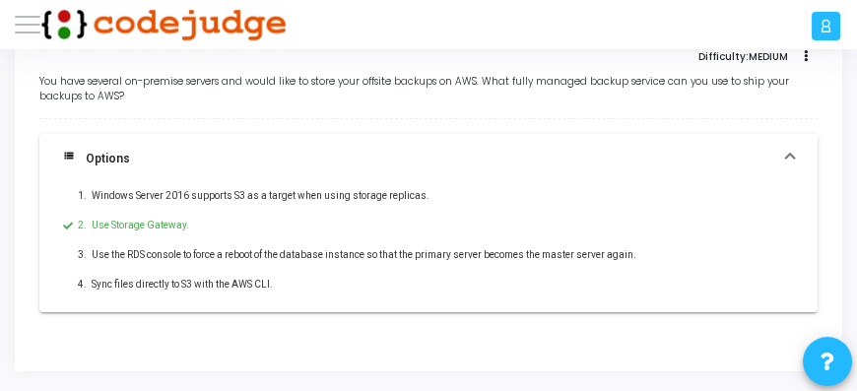
scroll to position [56, 0]
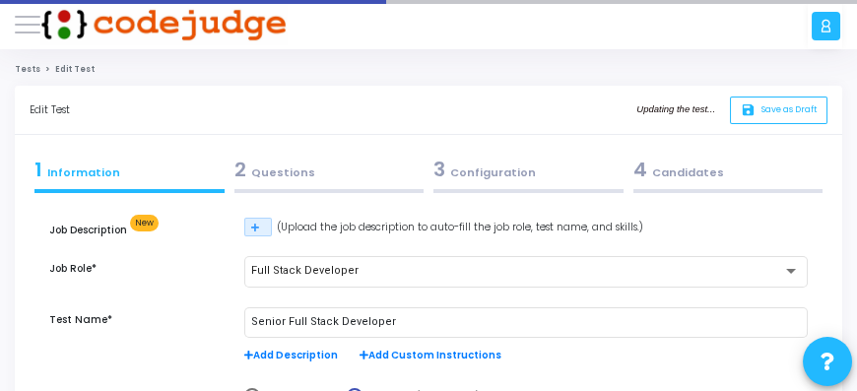
click at [274, 176] on div "2 Questions" at bounding box center [329, 170] width 190 height 30
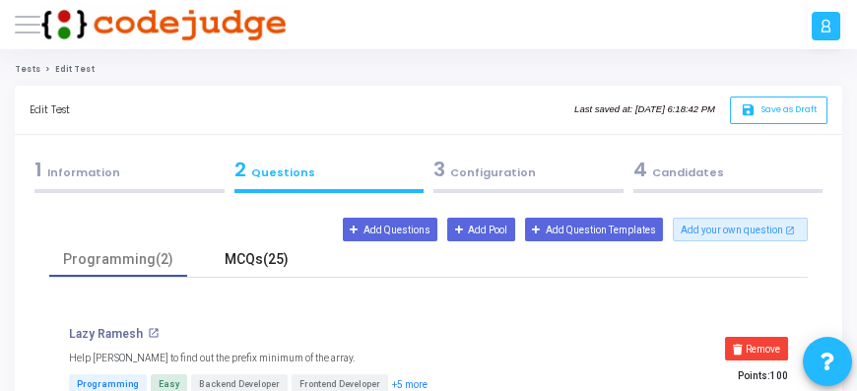
click at [250, 262] on div "MCQs(25)" at bounding box center [256, 259] width 114 height 21
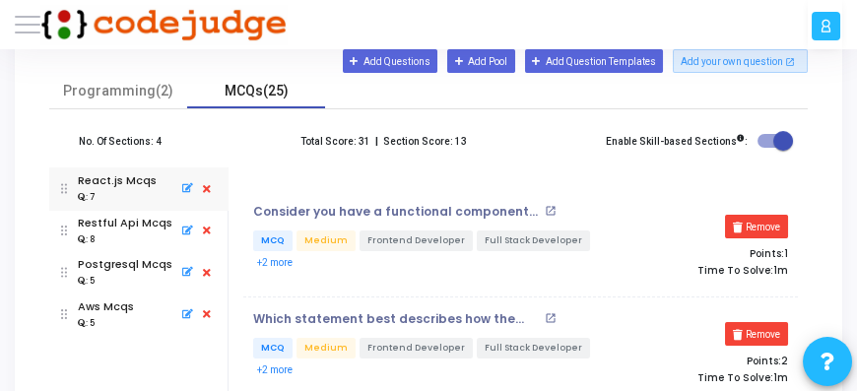
scroll to position [225, 0]
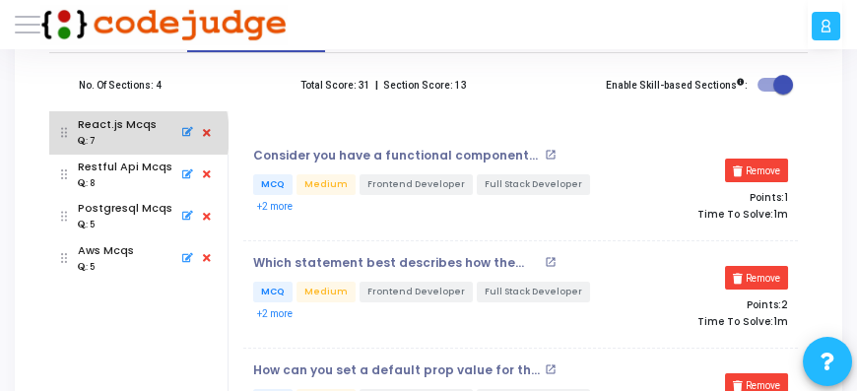
click at [123, 134] on div ": 7" at bounding box center [117, 141] width 79 height 16
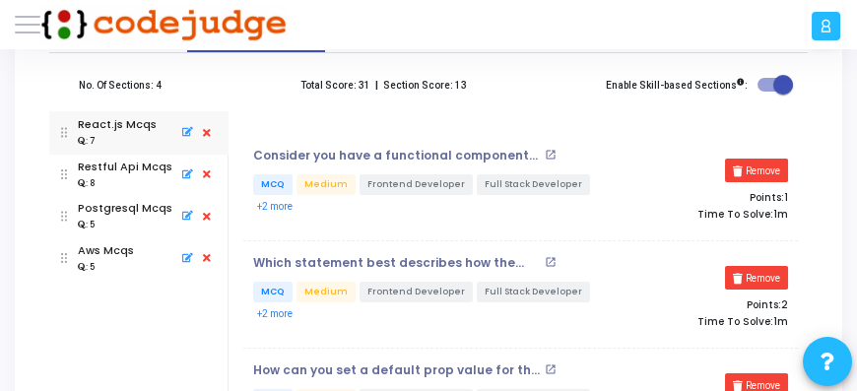
scroll to position [281, 0]
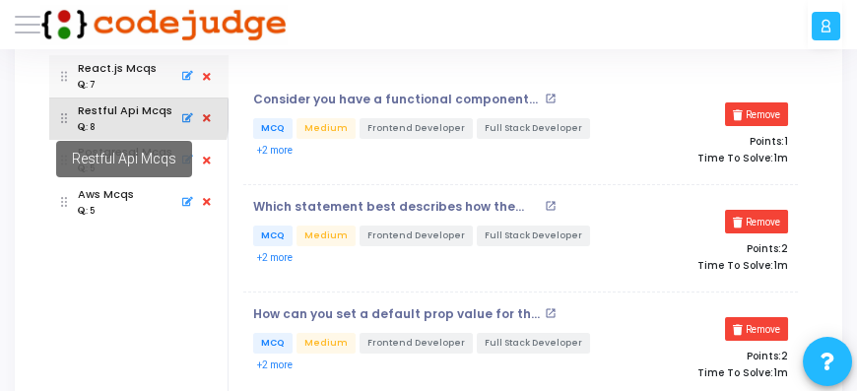
click at [113, 113] on div "Restful Api Mcqs" at bounding box center [125, 110] width 95 height 17
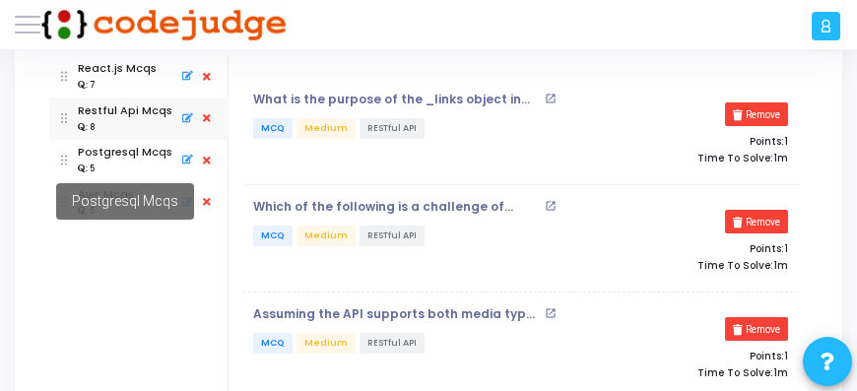
click at [97, 161] on mat-tooltip-component "Postgresql Mcqs" at bounding box center [124, 202] width 185 height 84
click at [96, 161] on mat-tooltip-component "Postgresql Mcqs" at bounding box center [124, 202] width 185 height 84
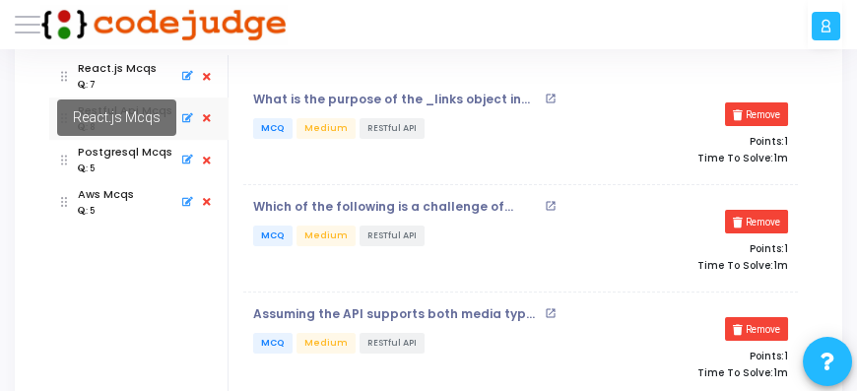
click at [105, 74] on div "React.js Mcqs" at bounding box center [117, 68] width 79 height 17
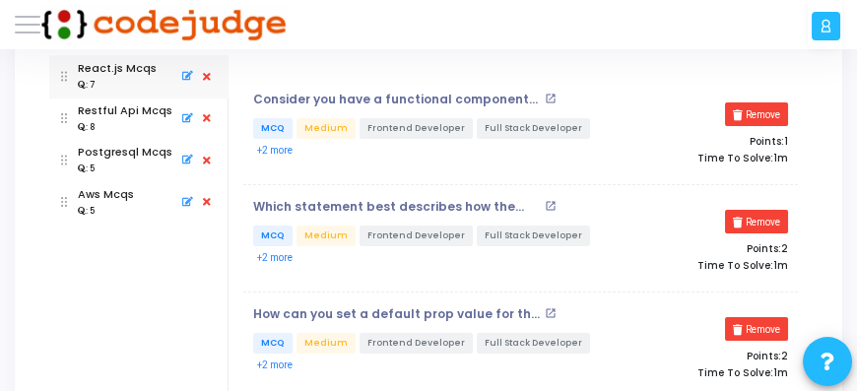
click at [551, 97] on mat-icon "open_in_new" at bounding box center [551, 99] width 12 height 12
click at [549, 205] on mat-icon "open_in_new" at bounding box center [551, 206] width 12 height 12
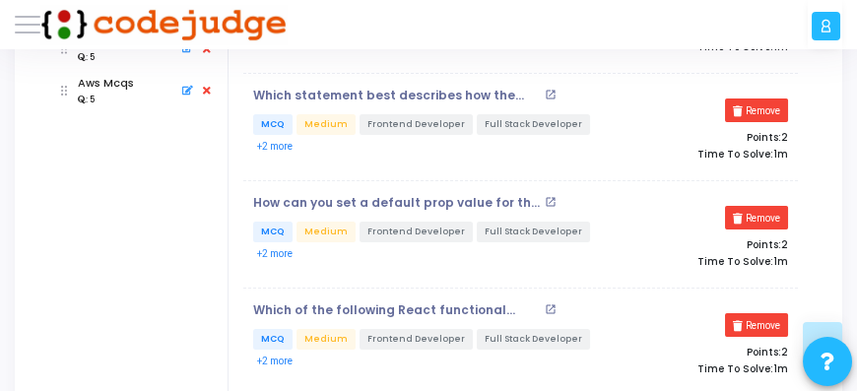
scroll to position [394, 0]
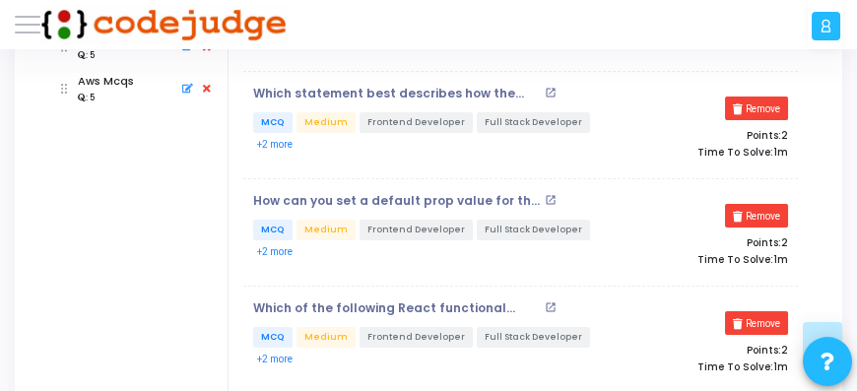
click at [547, 200] on mat-icon "open_in_new" at bounding box center [551, 200] width 12 height 12
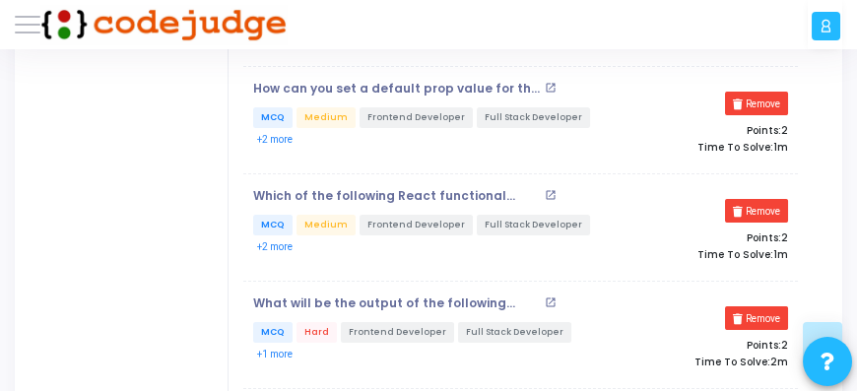
scroll to position [562, 0]
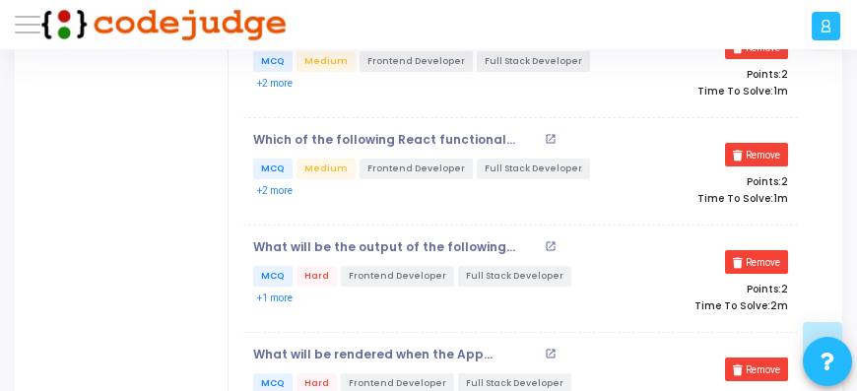
click at [552, 136] on mat-icon "open_in_new" at bounding box center [551, 139] width 12 height 12
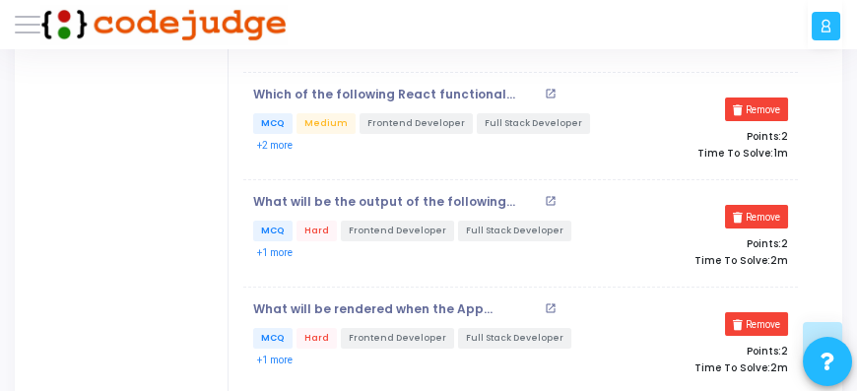
scroll to position [675, 0]
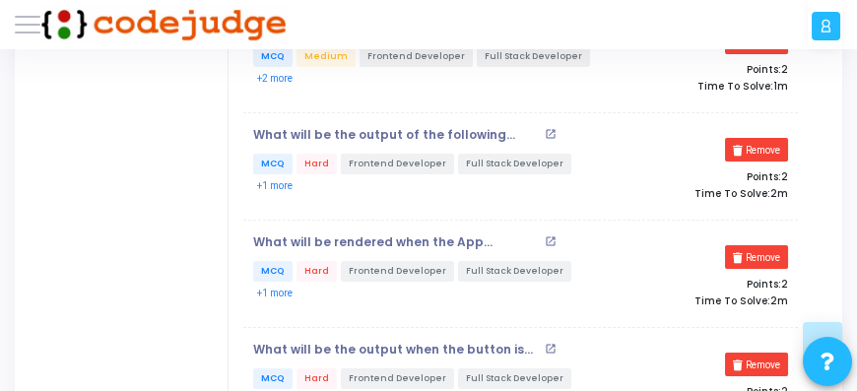
click at [546, 128] on mat-icon "open_in_new" at bounding box center [551, 134] width 12 height 12
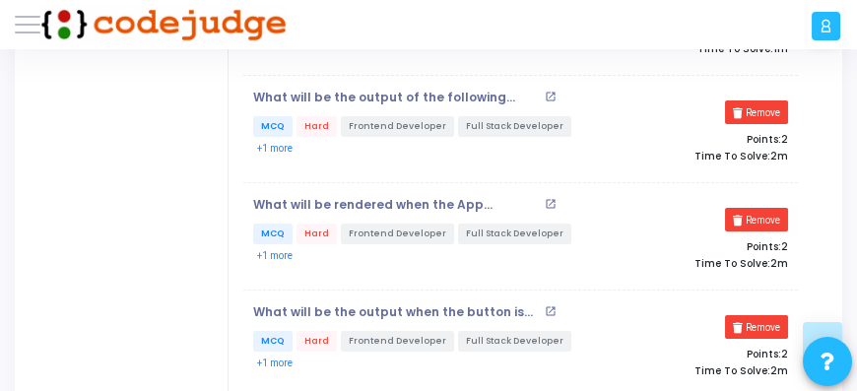
scroll to position [731, 0]
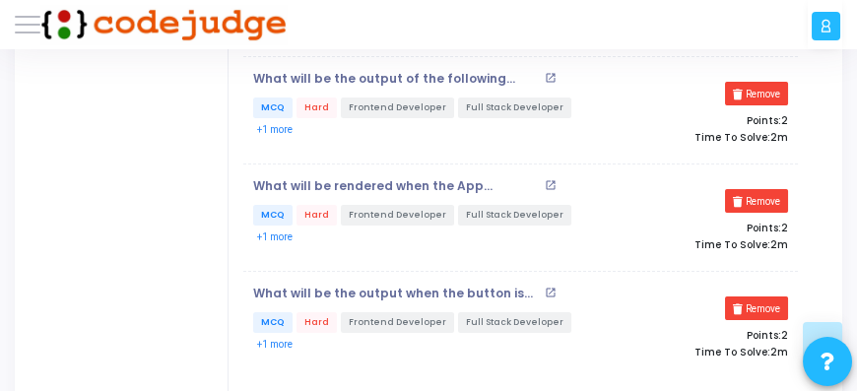
click at [547, 181] on mat-icon "open_in_new" at bounding box center [551, 185] width 12 height 12
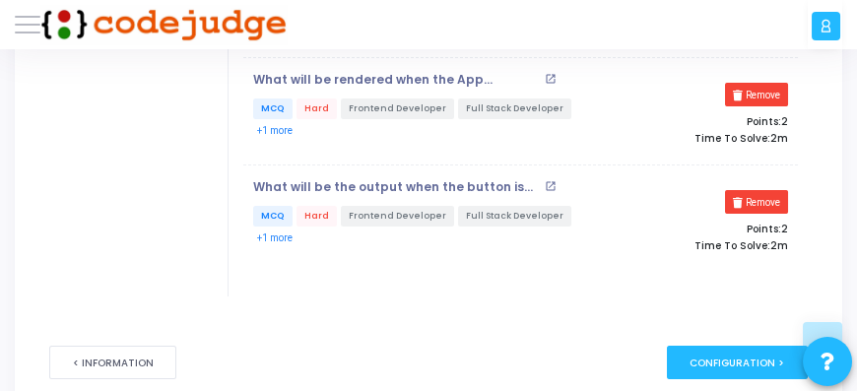
scroll to position [844, 0]
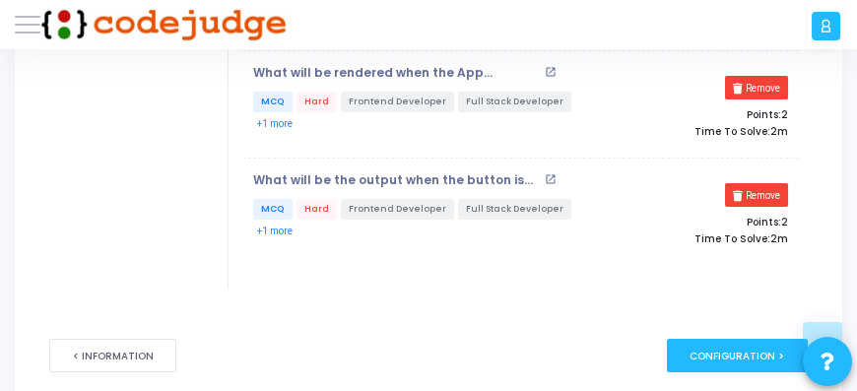
click at [551, 173] on mat-icon "open_in_new" at bounding box center [551, 179] width 12 height 12
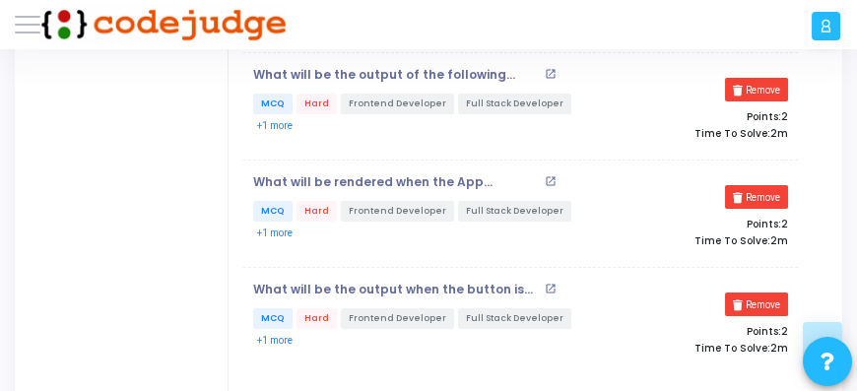
scroll to position [731, 0]
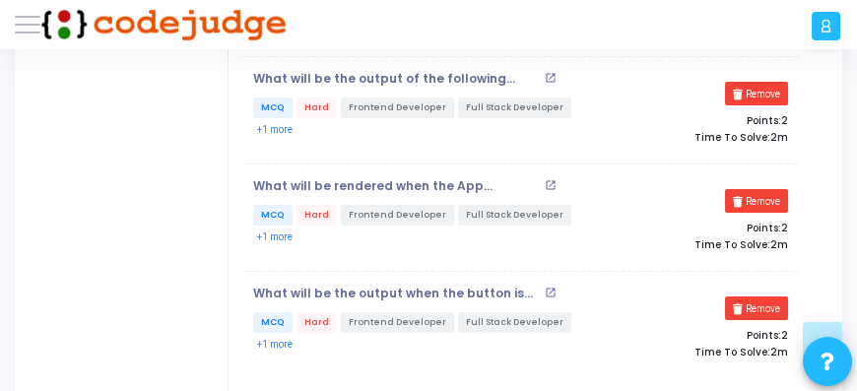
click at [549, 287] on mat-icon "open_in_new" at bounding box center [551, 293] width 12 height 12
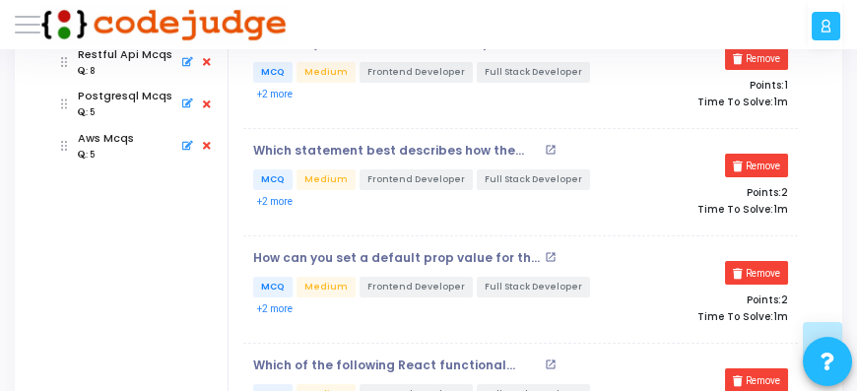
scroll to position [281, 0]
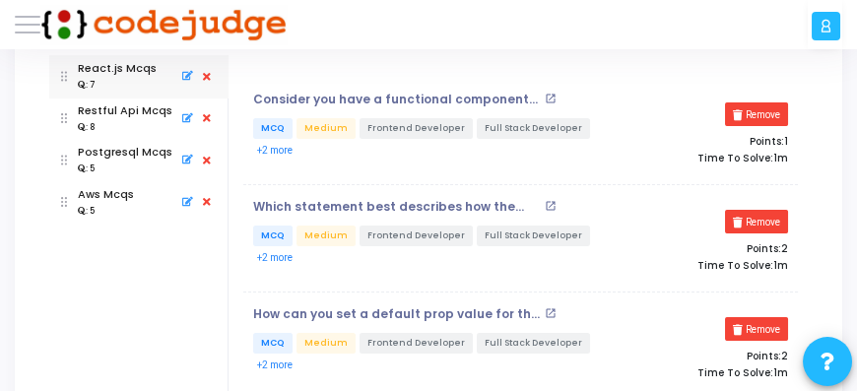
click at [548, 99] on mat-icon "open_in_new" at bounding box center [551, 99] width 12 height 12
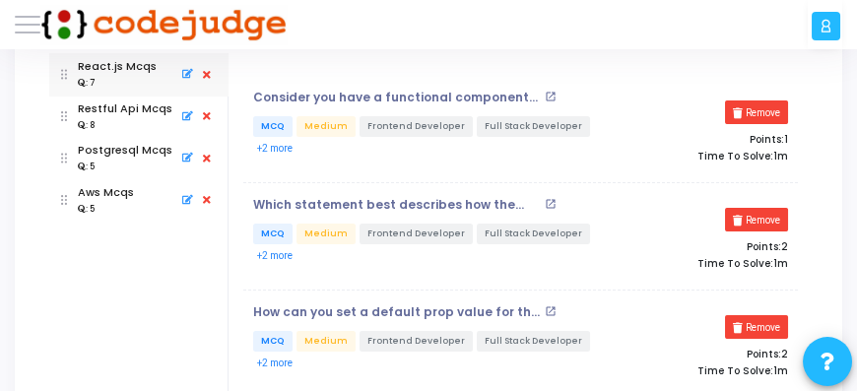
scroll to position [225, 0]
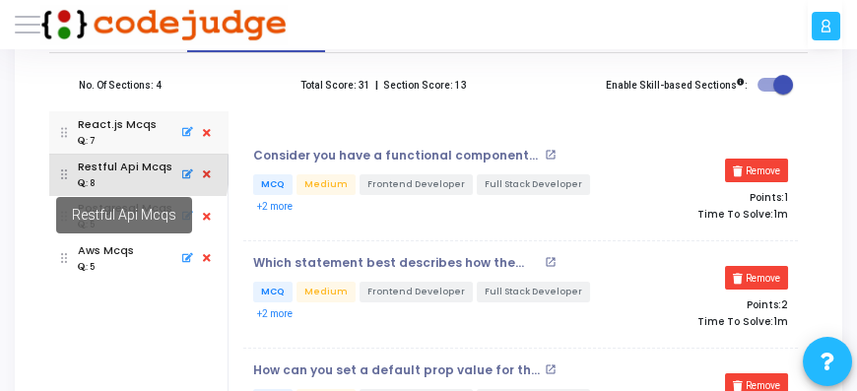
click at [110, 168] on div "Restful Api Mcqs" at bounding box center [125, 167] width 95 height 17
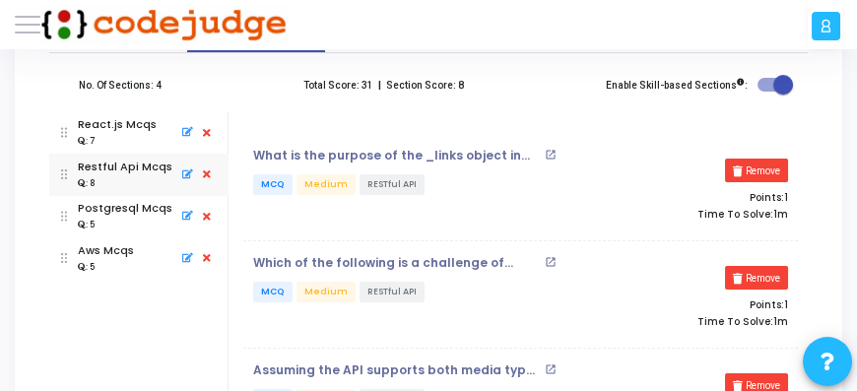
click at [551, 153] on mat-icon "open_in_new" at bounding box center [551, 155] width 12 height 12
click at [551, 259] on mat-icon "open_in_new" at bounding box center [551, 262] width 12 height 12
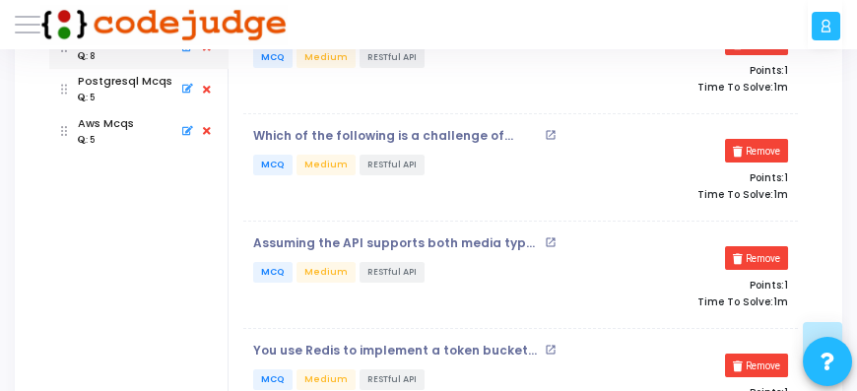
scroll to position [394, 0]
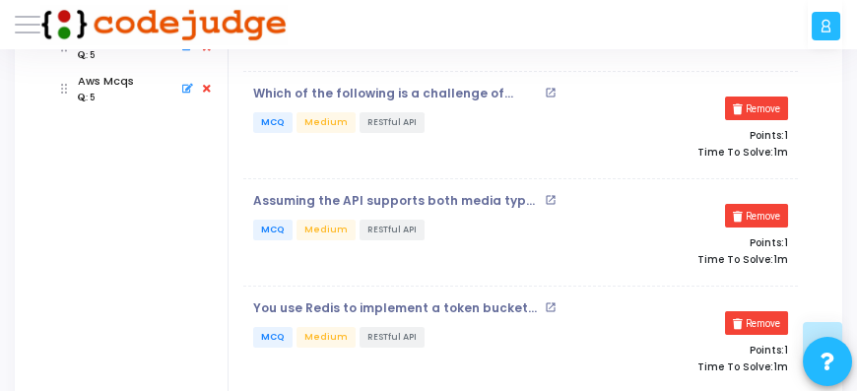
click at [551, 196] on mat-icon "open_in_new" at bounding box center [551, 200] width 12 height 12
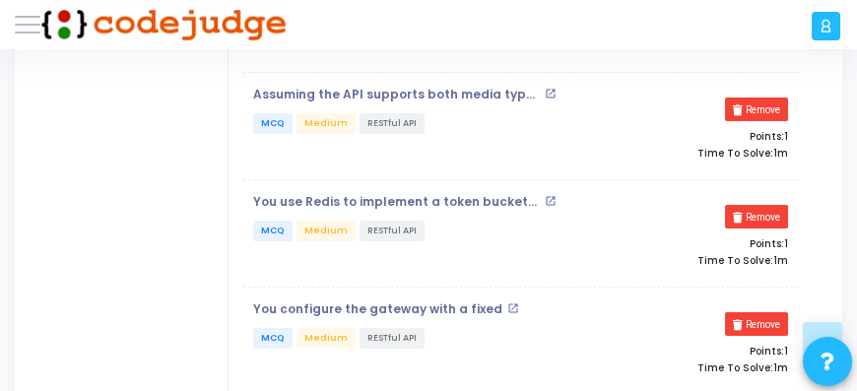
scroll to position [506, 0]
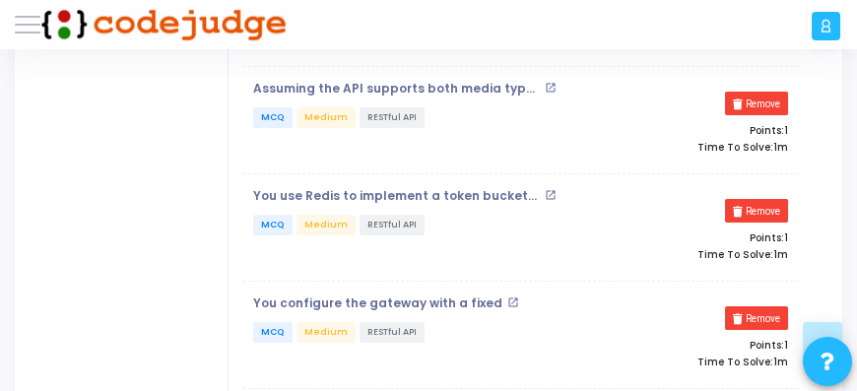
click at [546, 192] on mat-icon "open_in_new" at bounding box center [551, 195] width 12 height 12
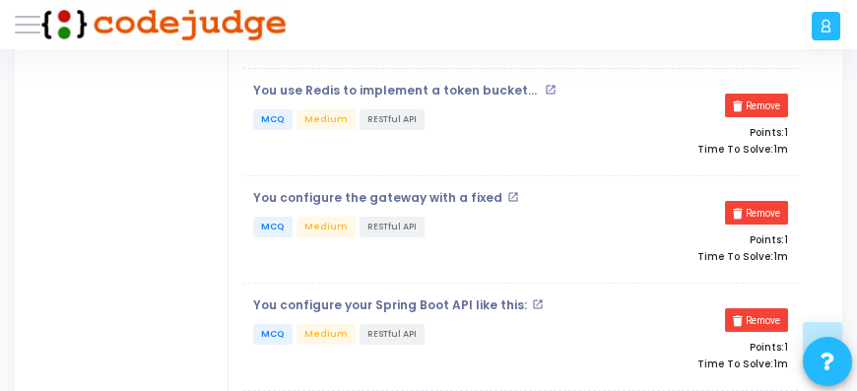
scroll to position [618, 0]
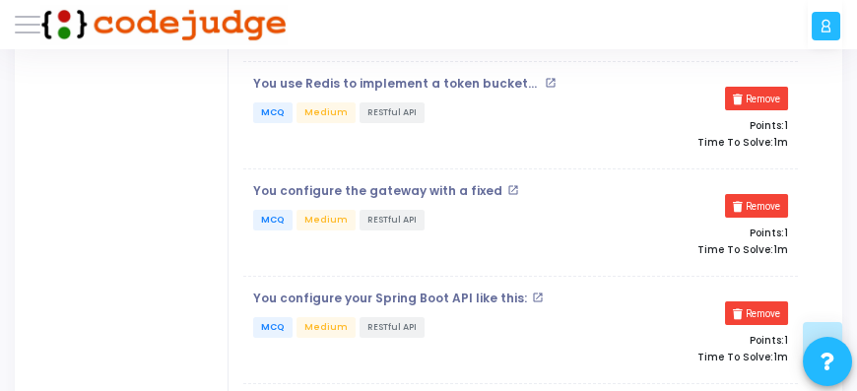
click at [507, 185] on mat-icon "open_in_new" at bounding box center [513, 190] width 12 height 12
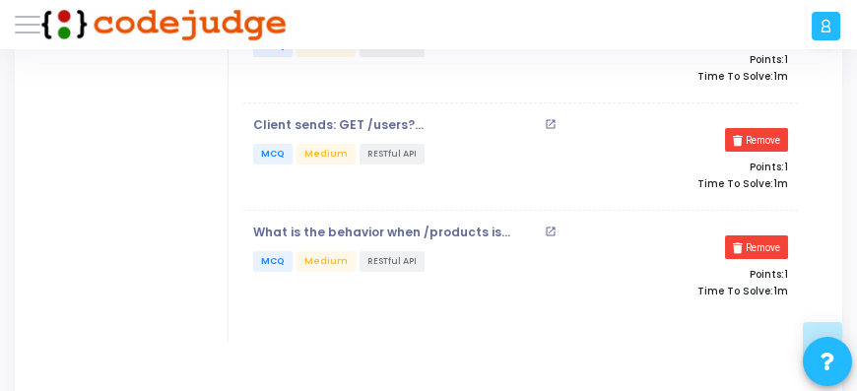
scroll to position [900, 0]
click at [549, 118] on mat-icon "open_in_new" at bounding box center [551, 123] width 12 height 12
click at [548, 226] on mat-icon "open_in_new" at bounding box center [551, 231] width 12 height 12
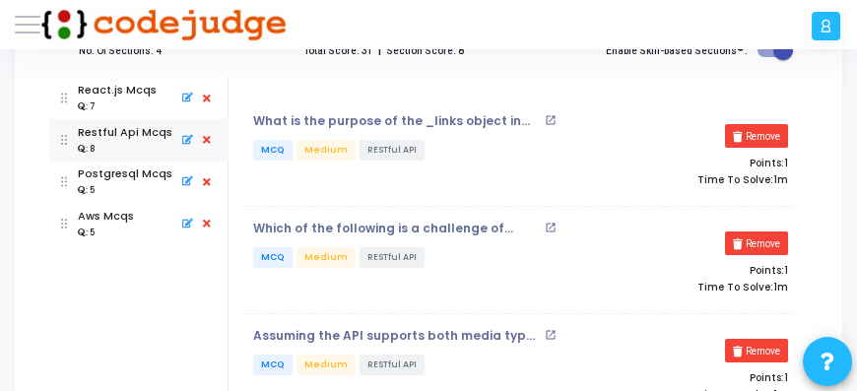
scroll to position [225, 0]
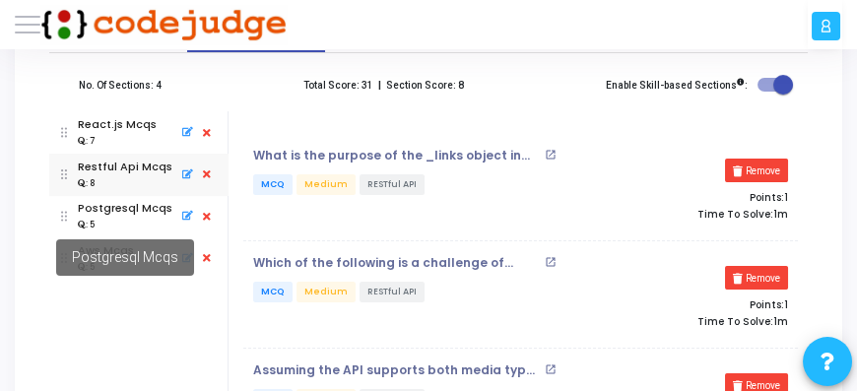
click at [111, 217] on mat-tooltip-component "Postgresql Mcqs" at bounding box center [124, 258] width 185 height 84
click at [118, 211] on div "Postgresql Mcqs" at bounding box center [125, 208] width 95 height 17
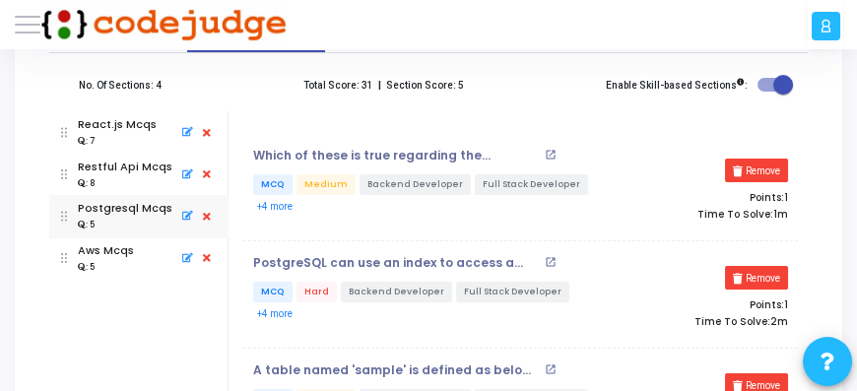
click at [550, 262] on mat-icon "open_in_new" at bounding box center [551, 262] width 12 height 12
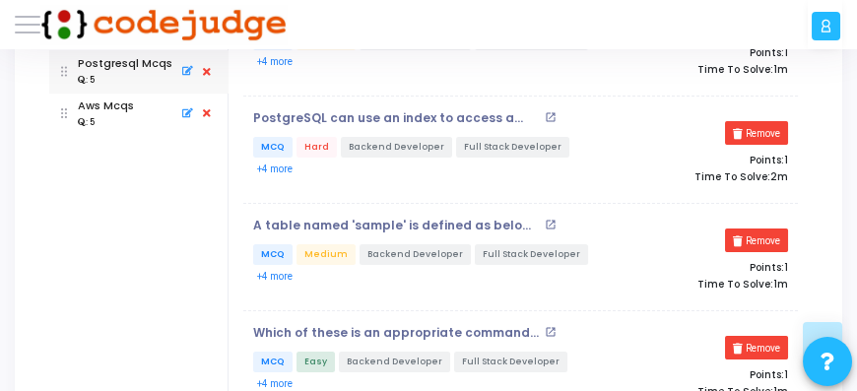
scroll to position [394, 0]
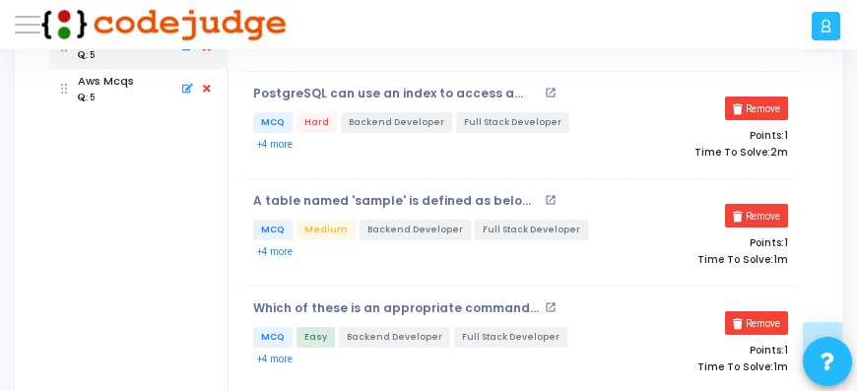
click at [549, 198] on mat-icon "open_in_new" at bounding box center [551, 200] width 12 height 12
click at [549, 305] on mat-icon "open_in_new" at bounding box center [551, 307] width 12 height 12
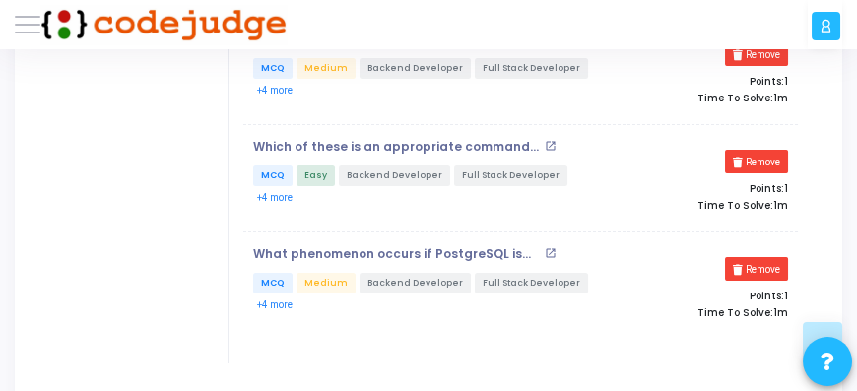
scroll to position [562, 0]
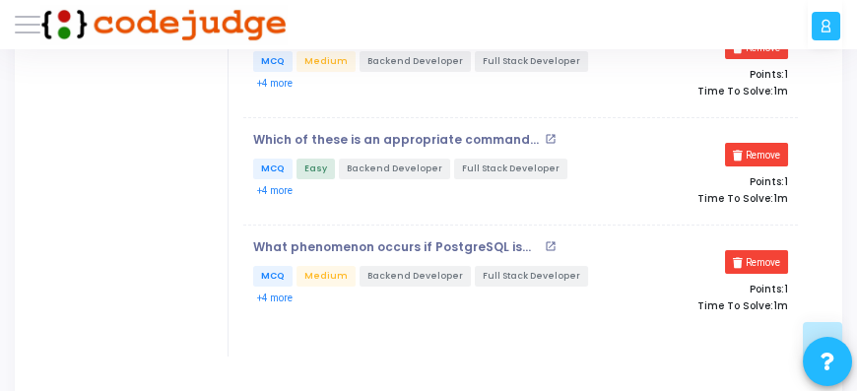
click at [550, 242] on mat-icon "open_in_new" at bounding box center [551, 246] width 12 height 12
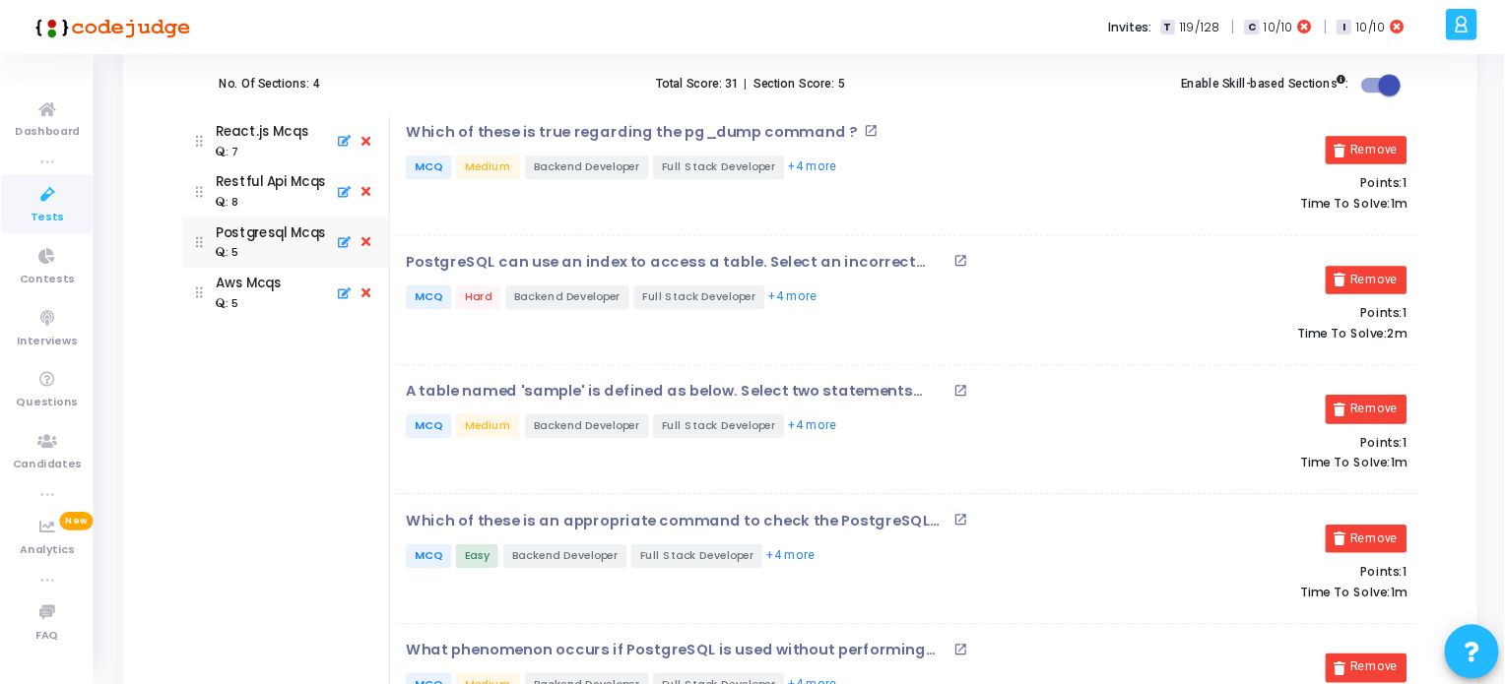
scroll to position [225, 0]
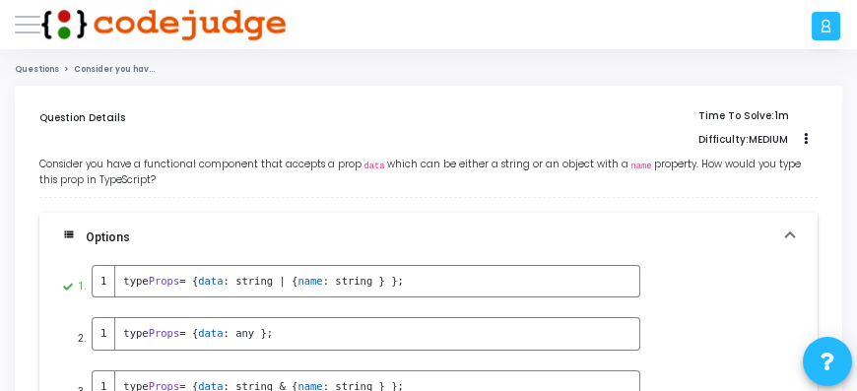
scroll to position [56, 0]
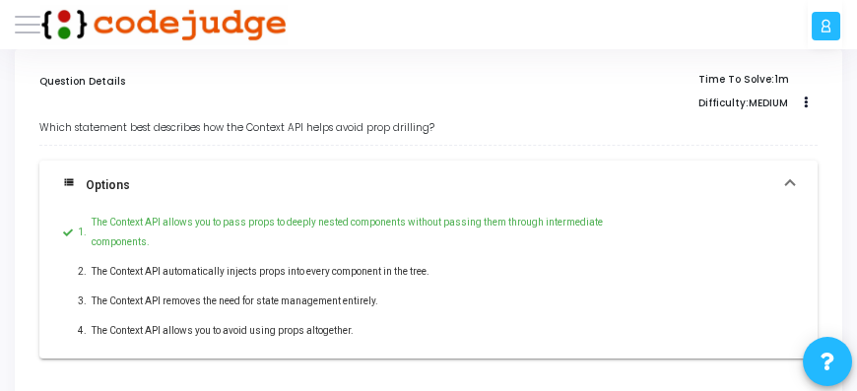
scroll to position [56, 0]
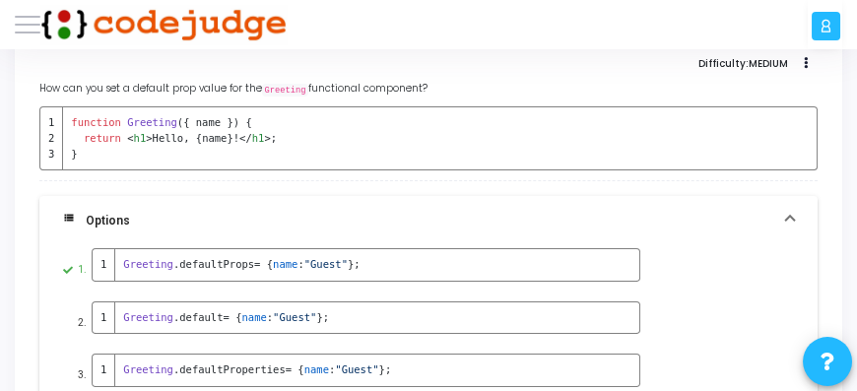
scroll to position [56, 0]
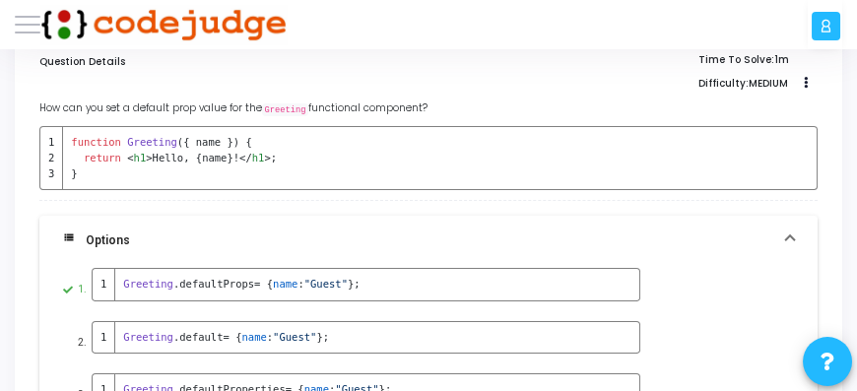
click at [302, 3] on div at bounding box center [547, 24] width 521 height 49
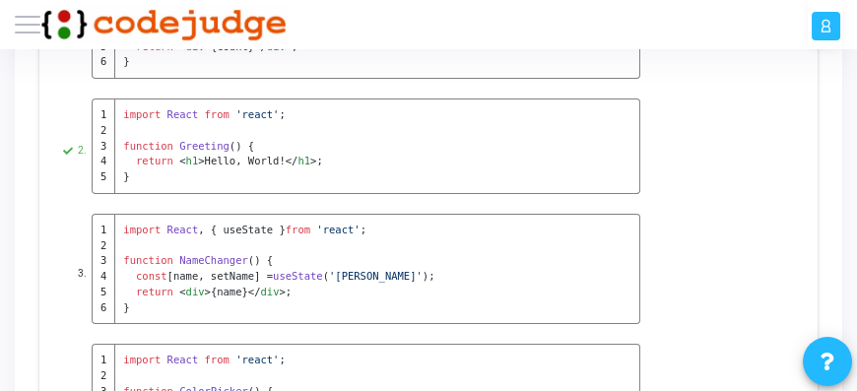
scroll to position [56, 0]
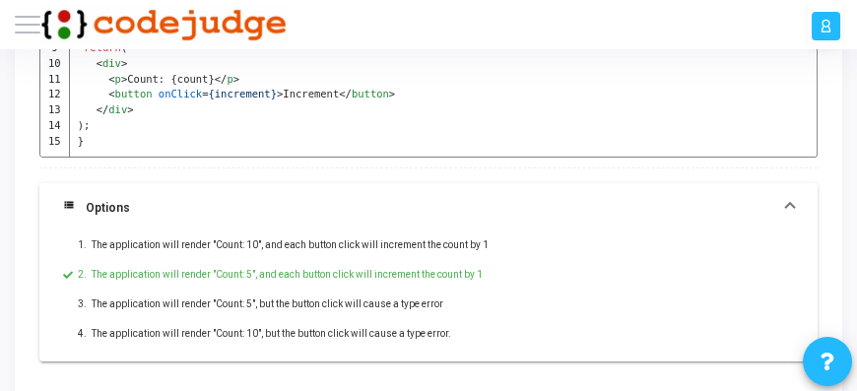
scroll to position [281, 0]
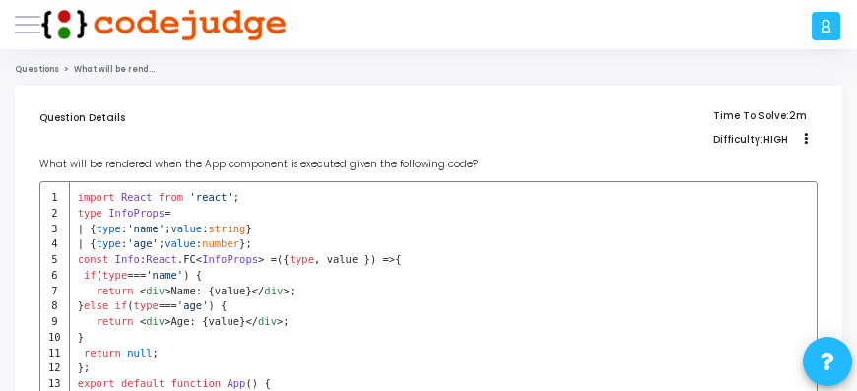
scroll to position [56, 0]
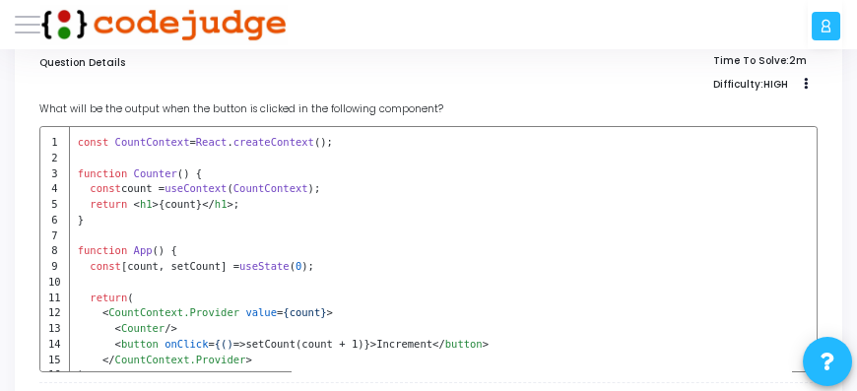
scroll to position [112, 0]
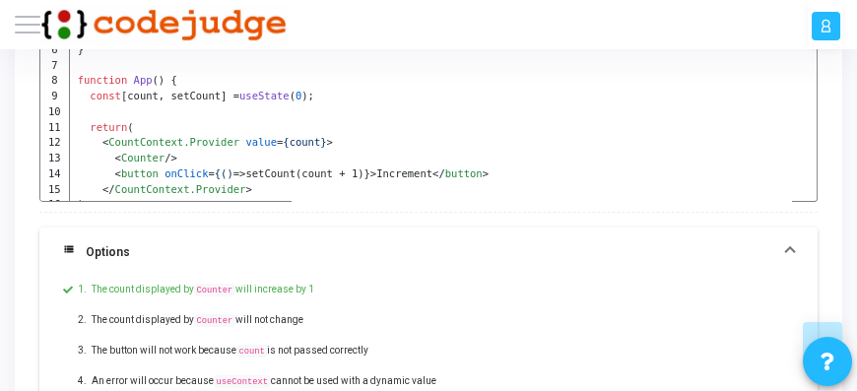
scroll to position [225, 0]
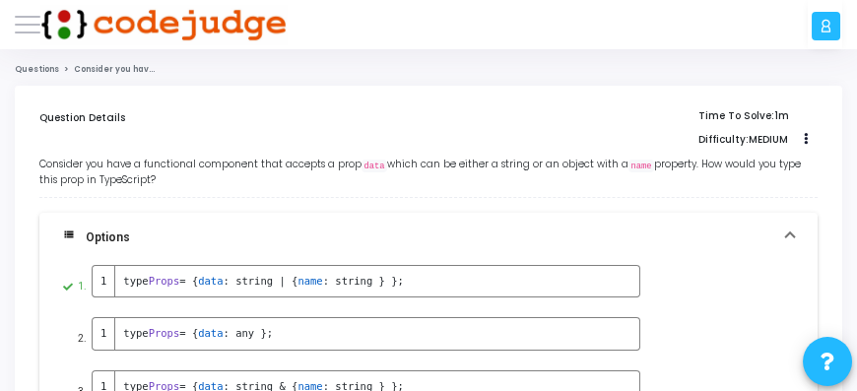
scroll to position [56, 0]
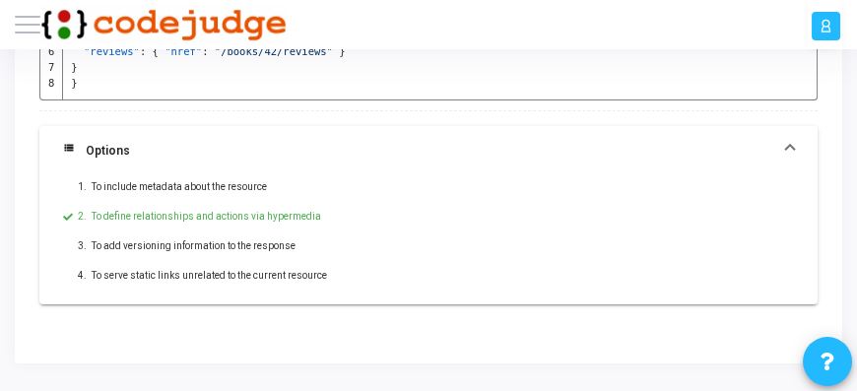
scroll to position [225, 0]
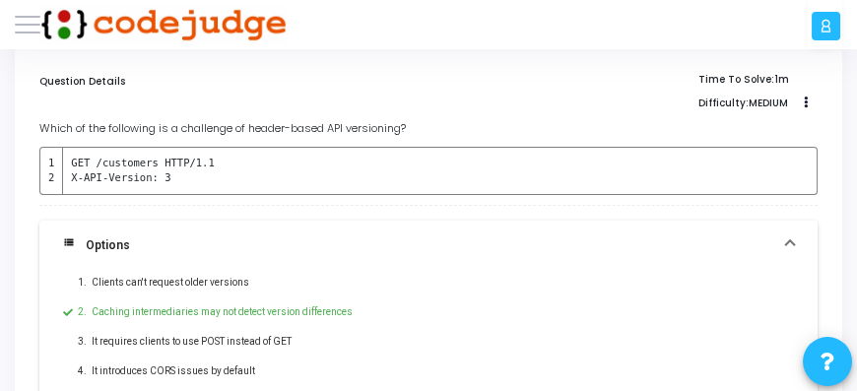
scroll to position [56, 0]
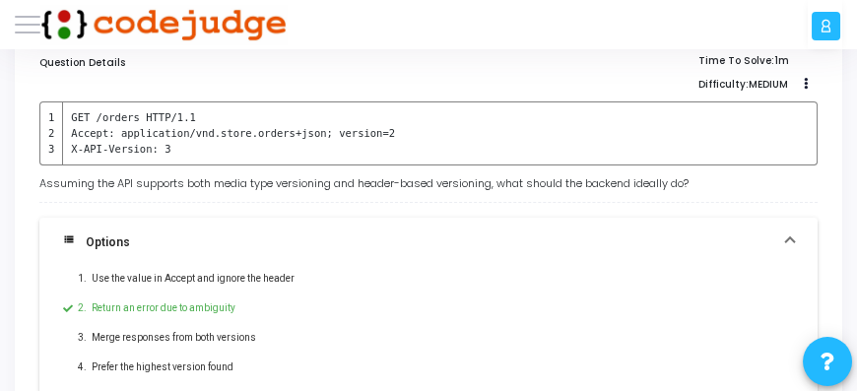
scroll to position [56, 0]
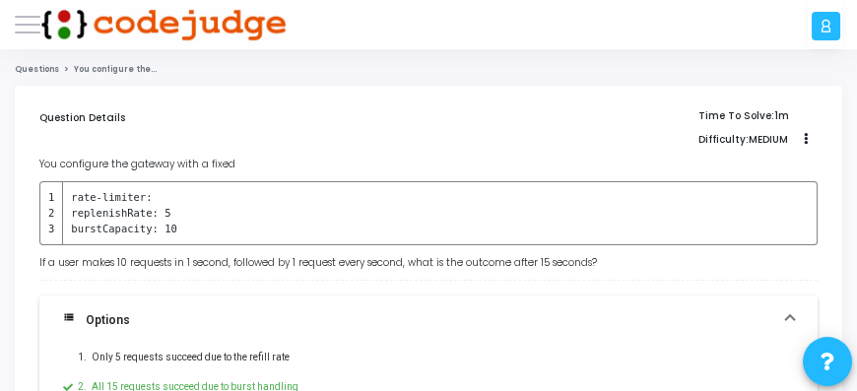
scroll to position [56, 0]
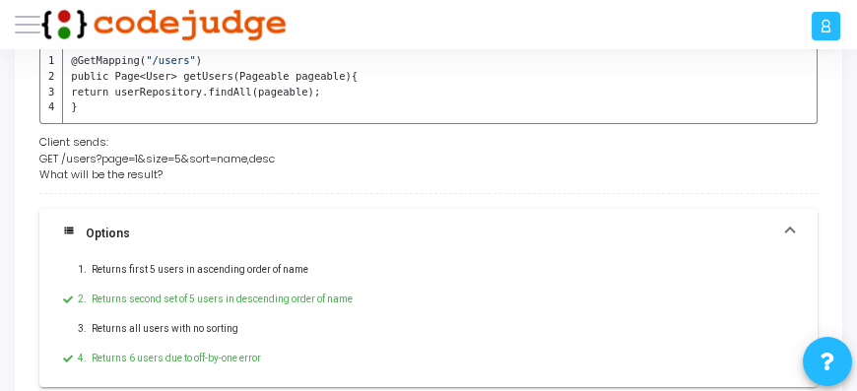
scroll to position [56, 0]
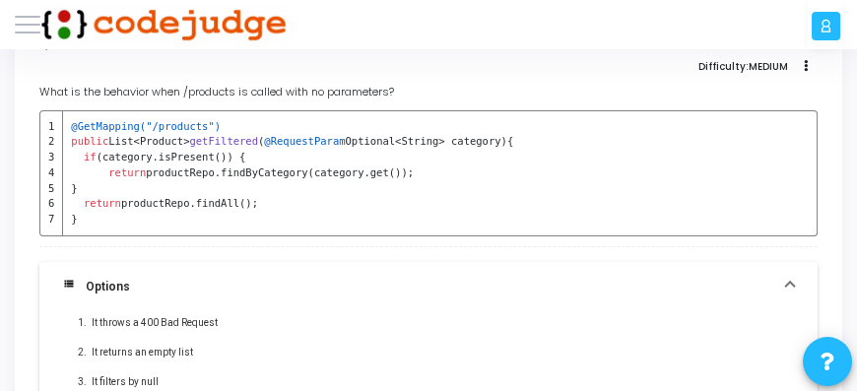
scroll to position [56, 0]
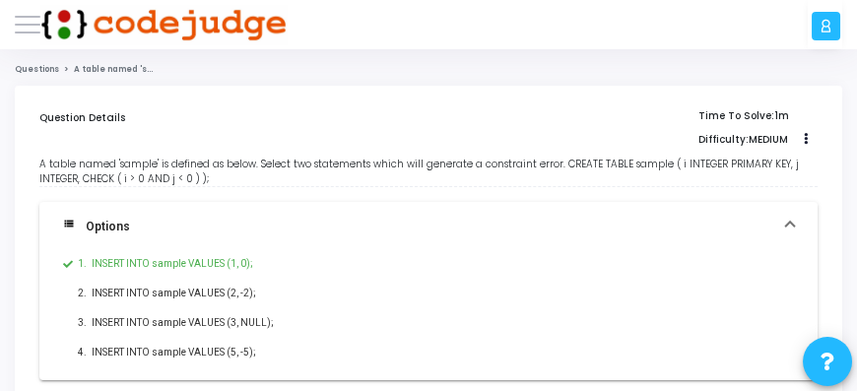
scroll to position [56, 0]
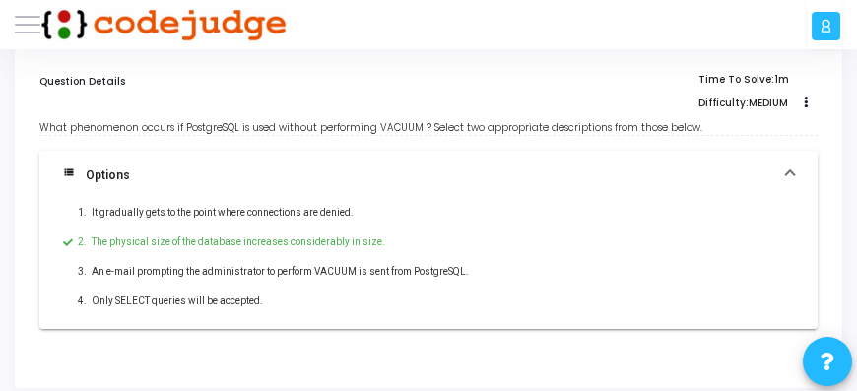
scroll to position [56, 0]
